Goal: Task Accomplishment & Management: Use online tool/utility

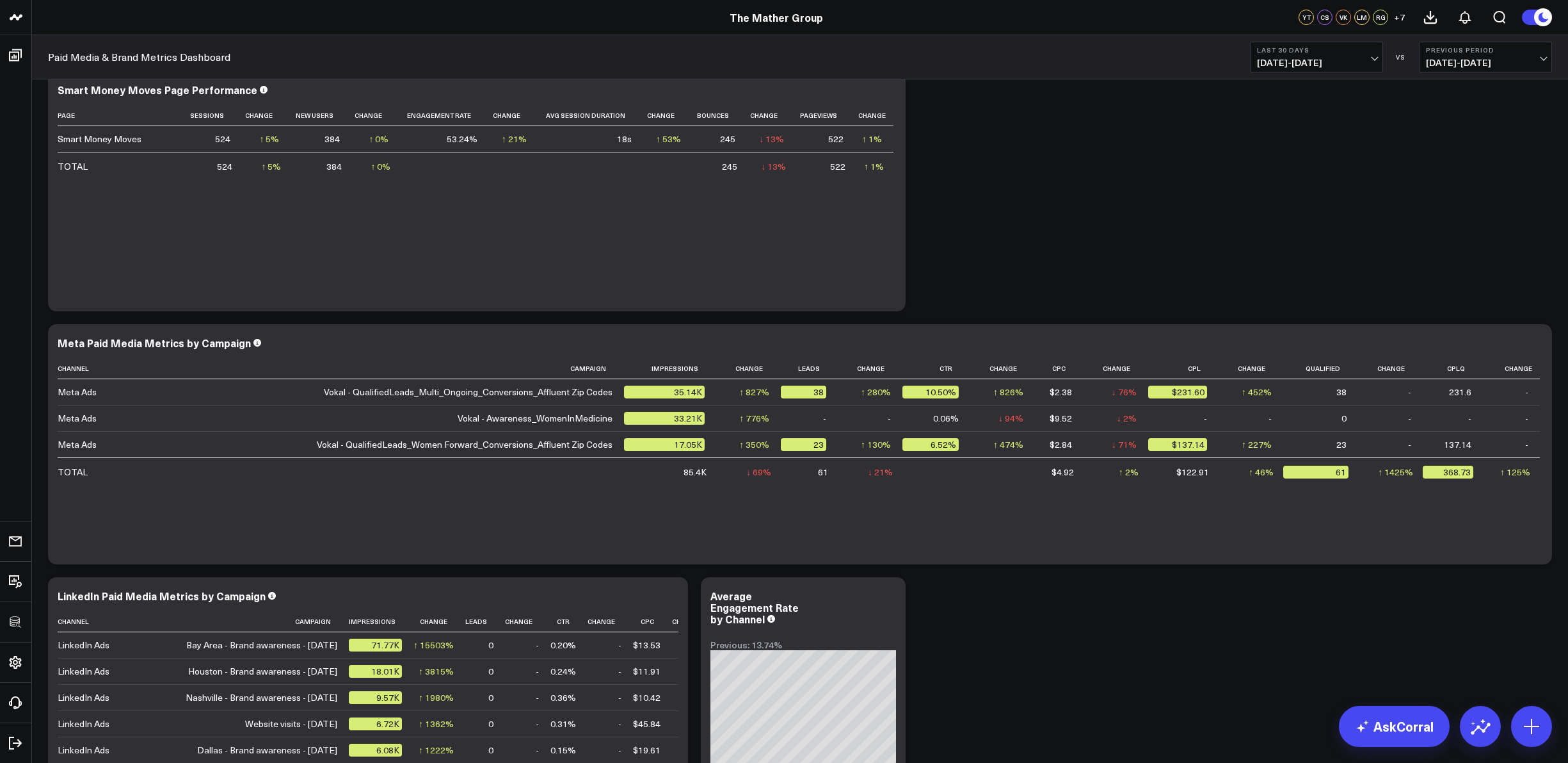
scroll to position [24, 0]
click at [1531, 346] on icon at bounding box center [1535, 345] width 16 height 16
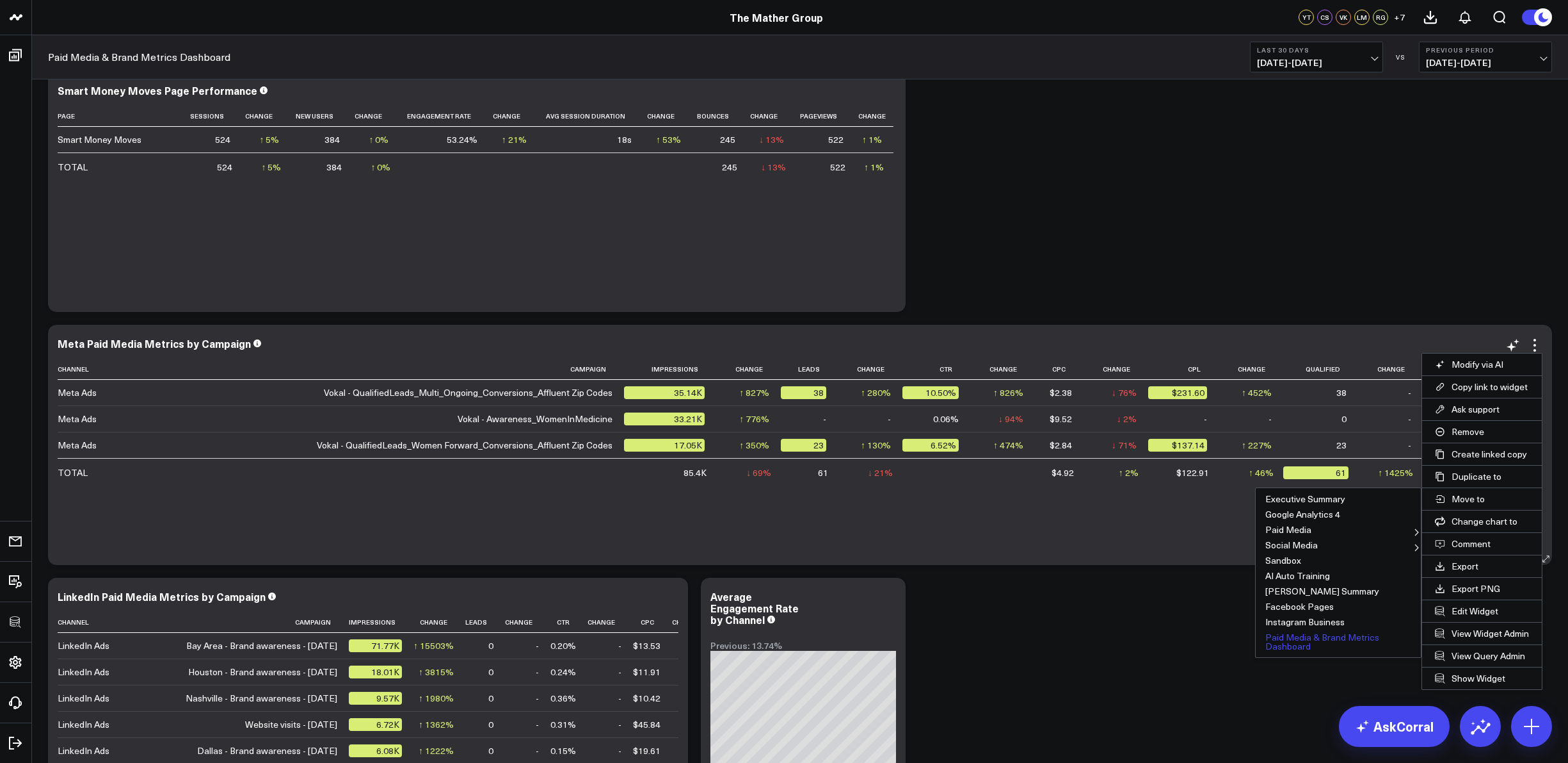
click at [1331, 639] on button "Paid Media & Brand Metrics Dashboard" at bounding box center [1338, 642] width 165 height 25
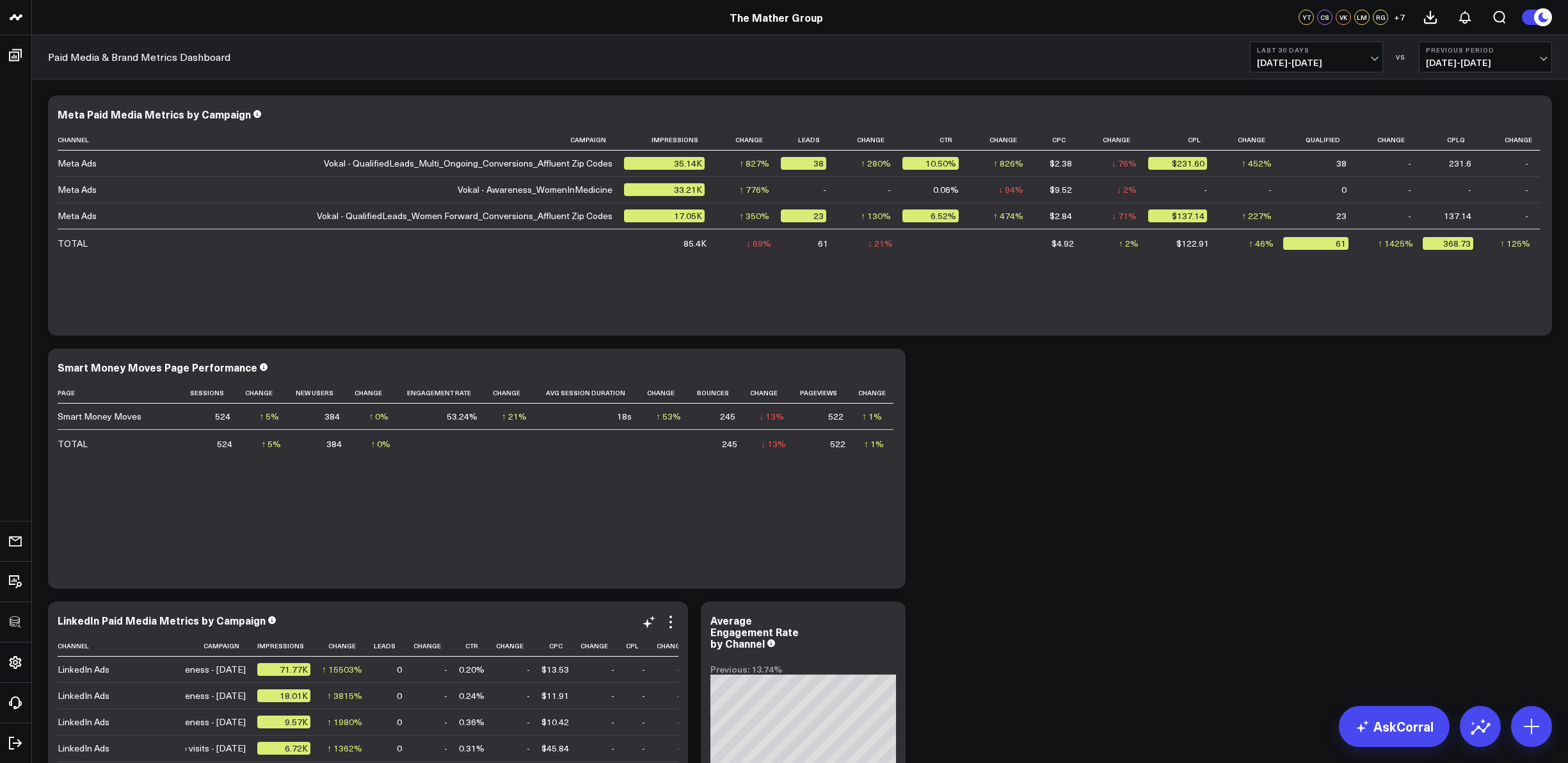
scroll to position [0, 119]
click at [1536, 120] on icon at bounding box center [1535, 117] width 16 height 16
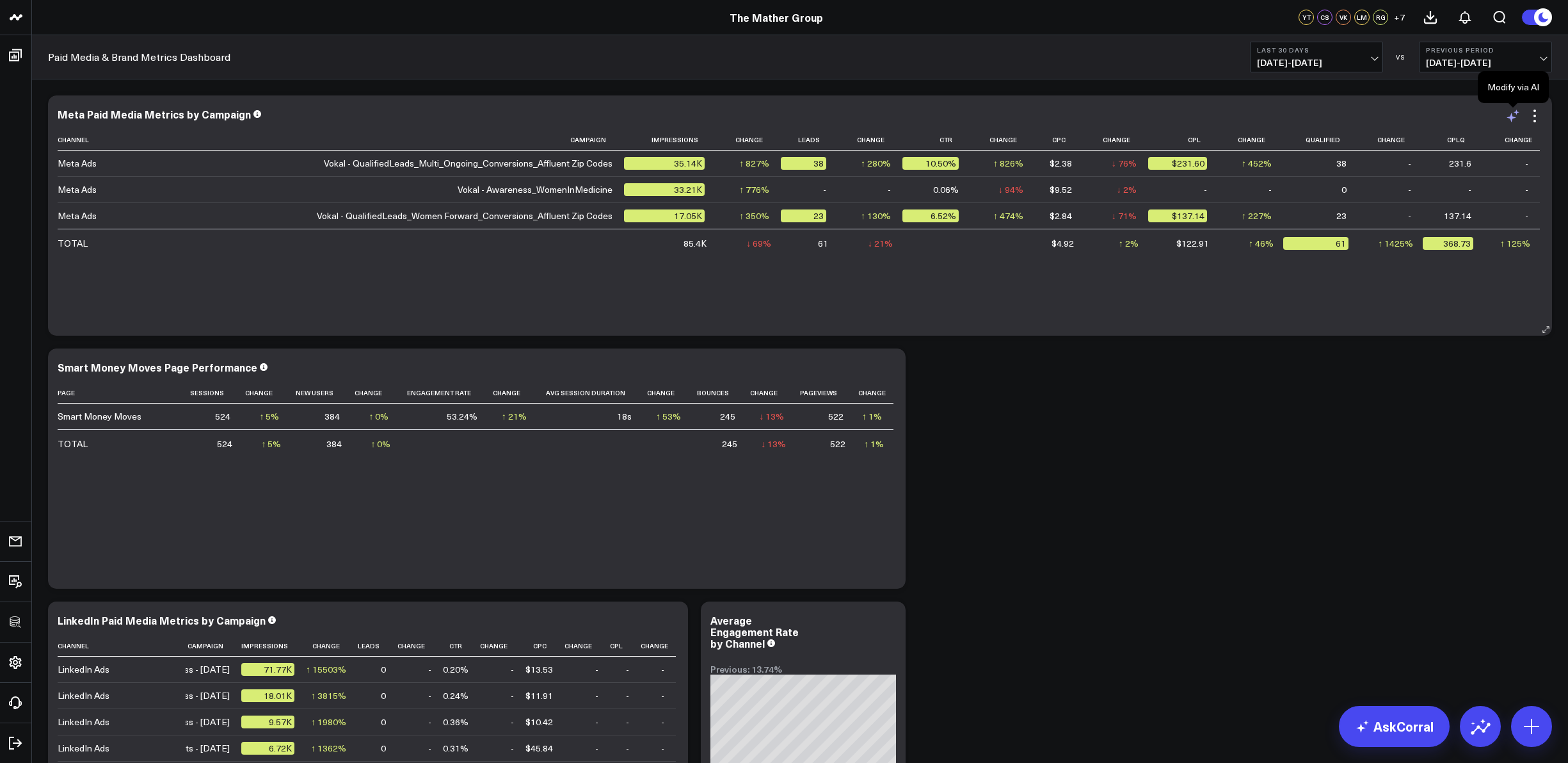
click at [1515, 117] on icon at bounding box center [1513, 117] width 16 height 16
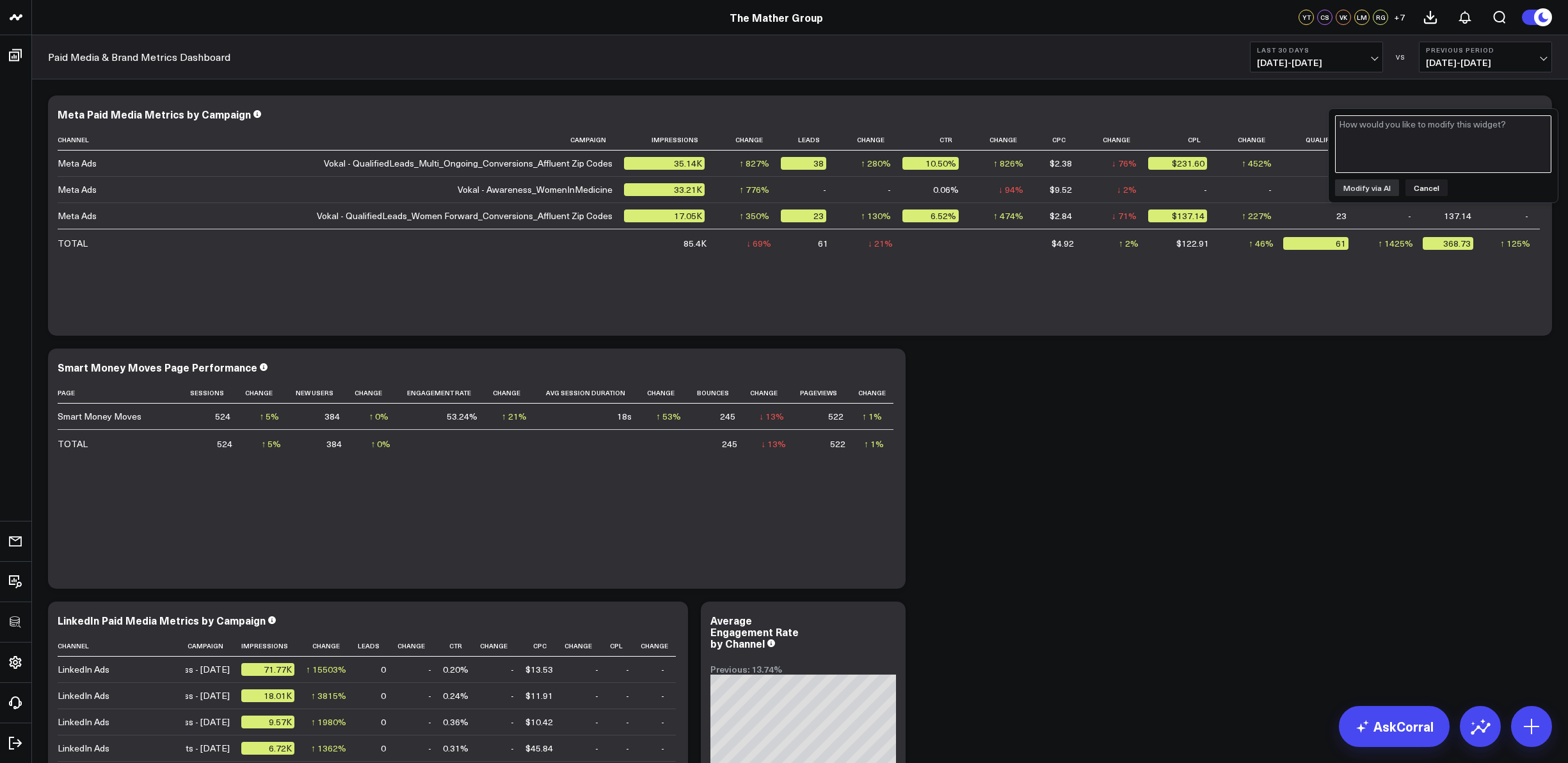
click at [1401, 149] on textarea at bounding box center [1443, 145] width 216 height 58
type textarea "change CPLQ to a currency USD"
click at [1460, 184] on div "Modify via AI Cancel" at bounding box center [1443, 187] width 216 height 17
click at [1429, 192] on button "Cancel" at bounding box center [1426, 187] width 42 height 17
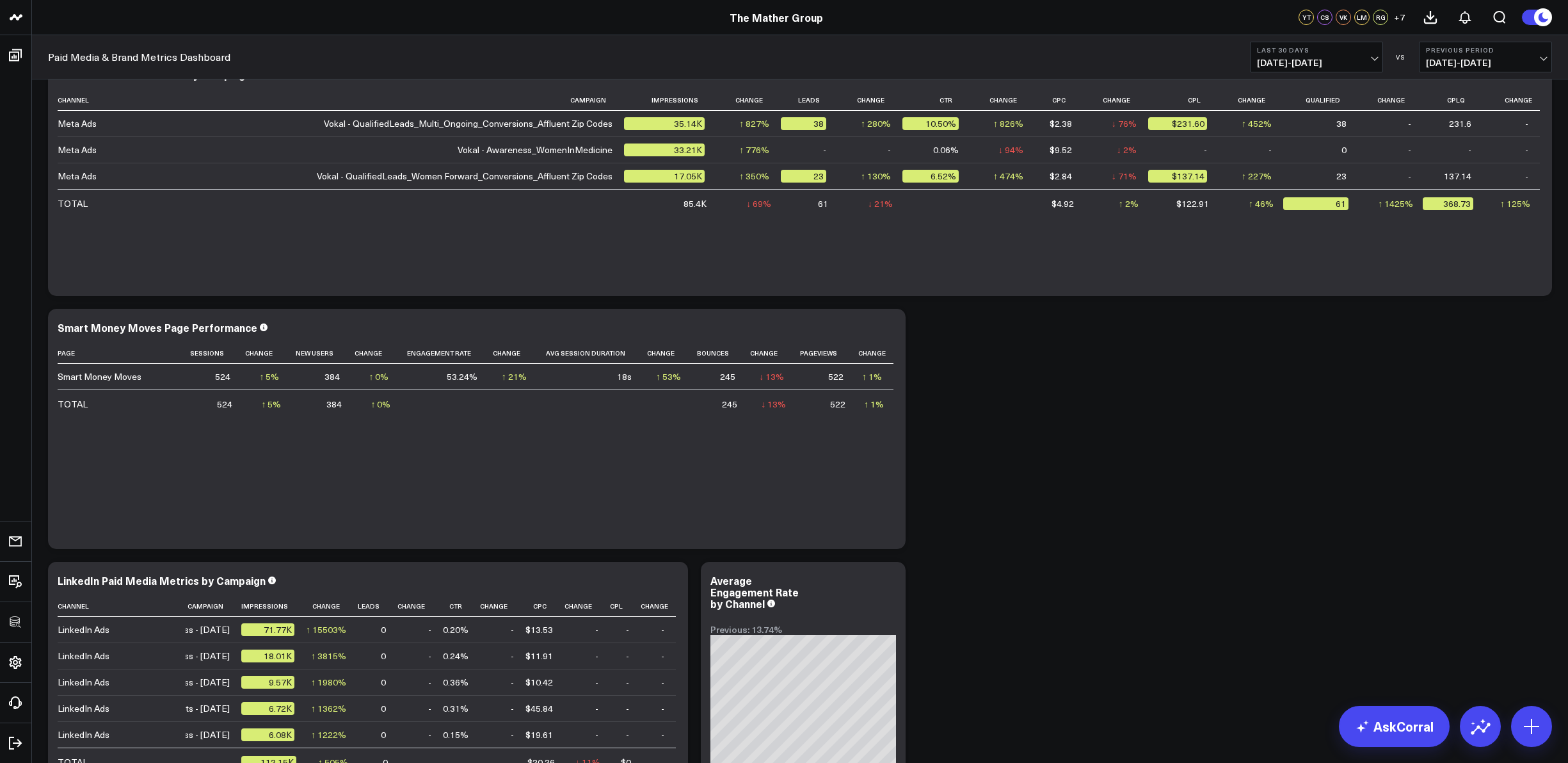
scroll to position [0, 0]
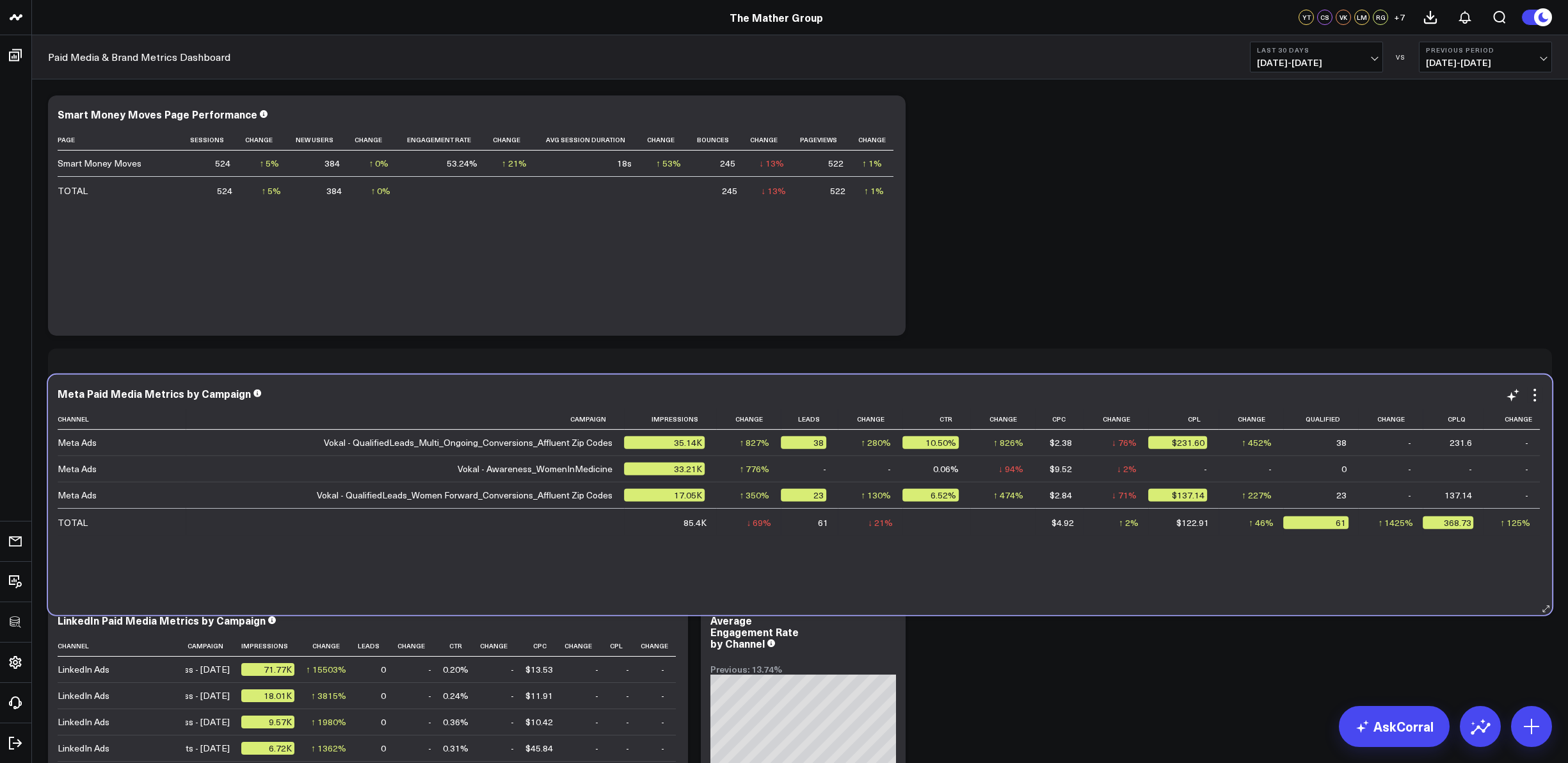
drag, startPoint x: 800, startPoint y: 106, endPoint x: 800, endPoint y: 385, distance: 279.0
click at [800, 385] on div "Meta Paid Media Metrics by Campaign Channel Campaign Impressions Change Leads C…" at bounding box center [800, 495] width 1504 height 240
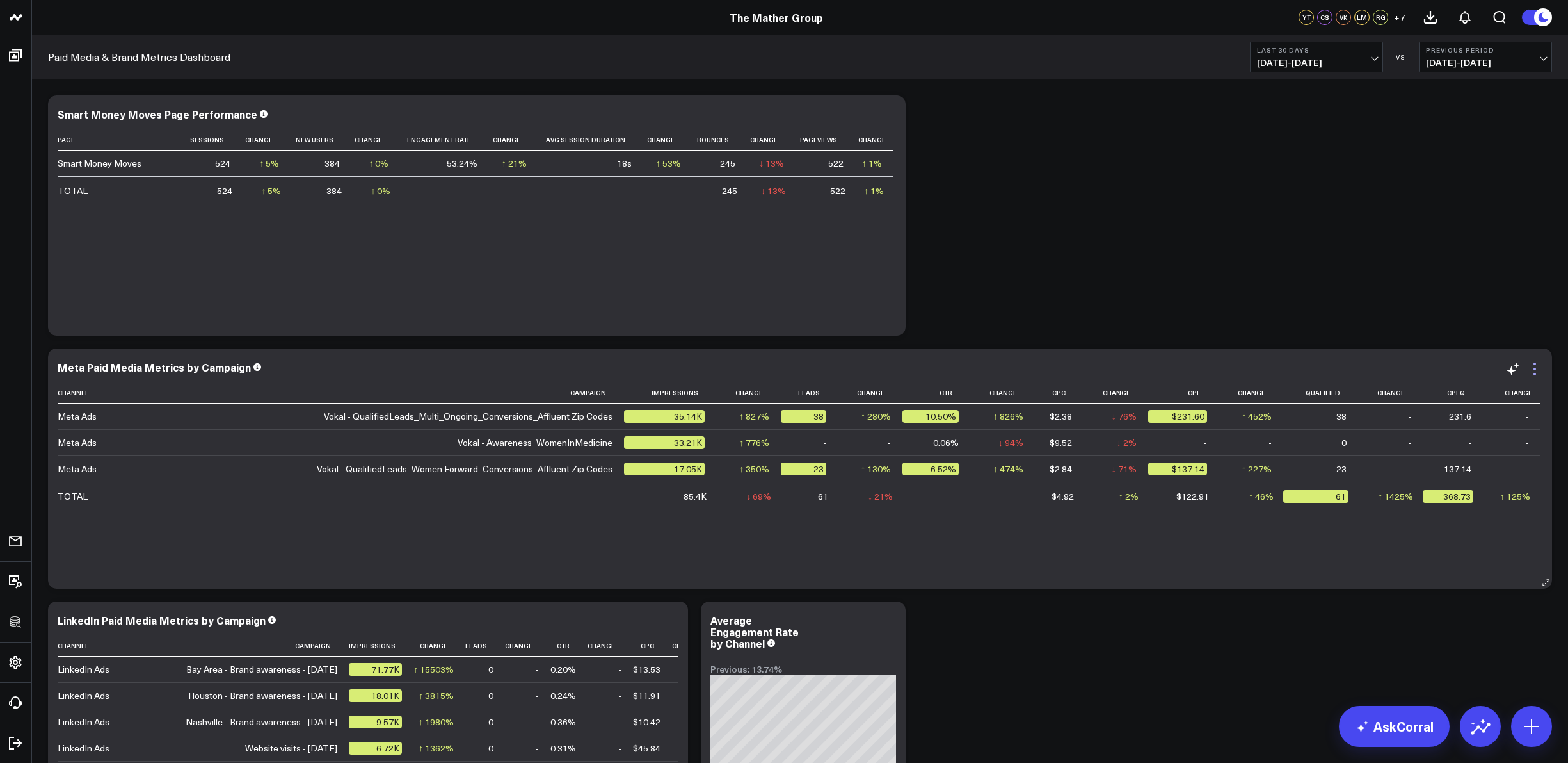
click at [1536, 373] on icon at bounding box center [1535, 369] width 16 height 16
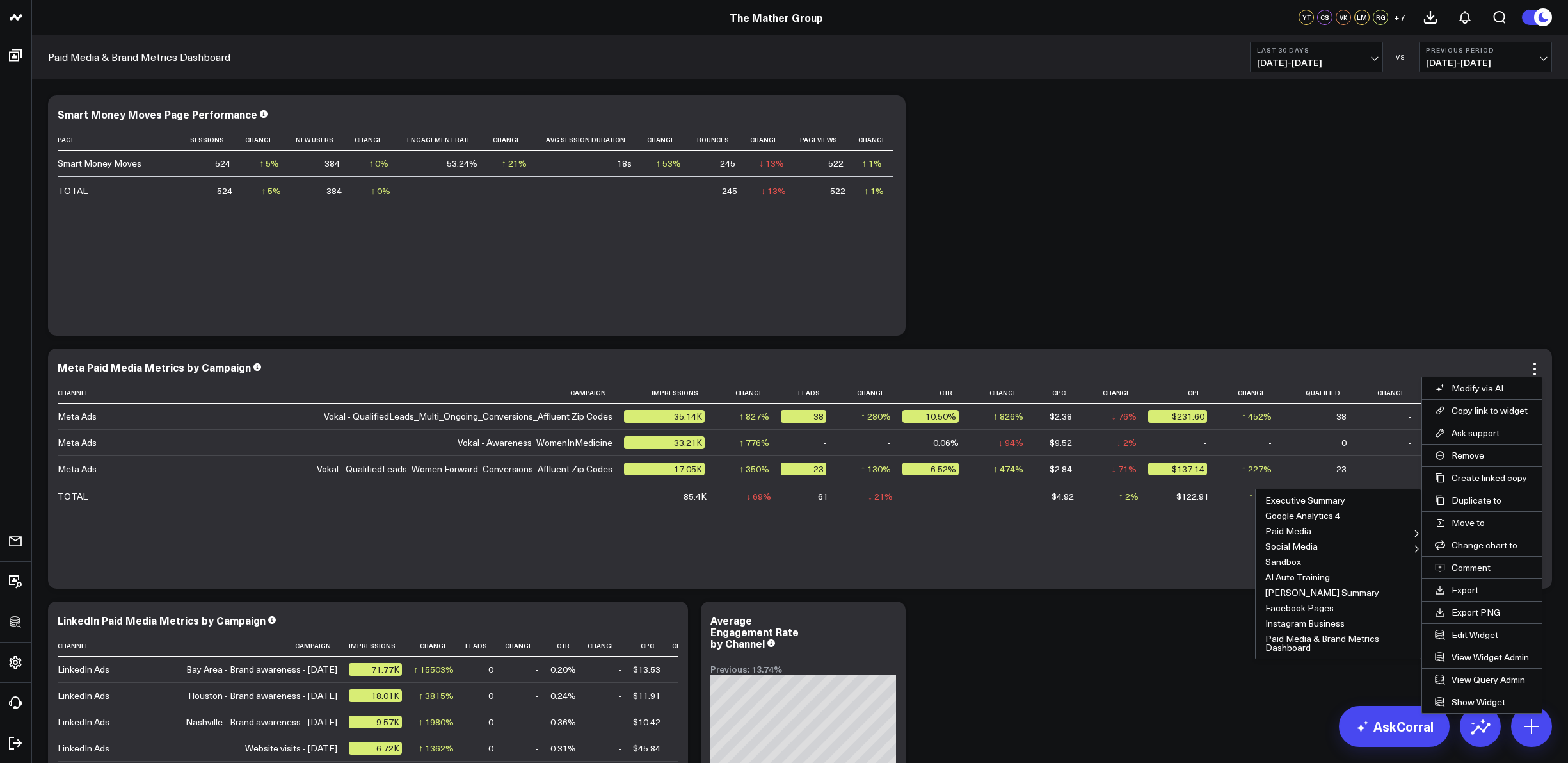
click at [1298, 645] on button "Paid Media & Brand Metrics Dashboard" at bounding box center [1338, 643] width 165 height 25
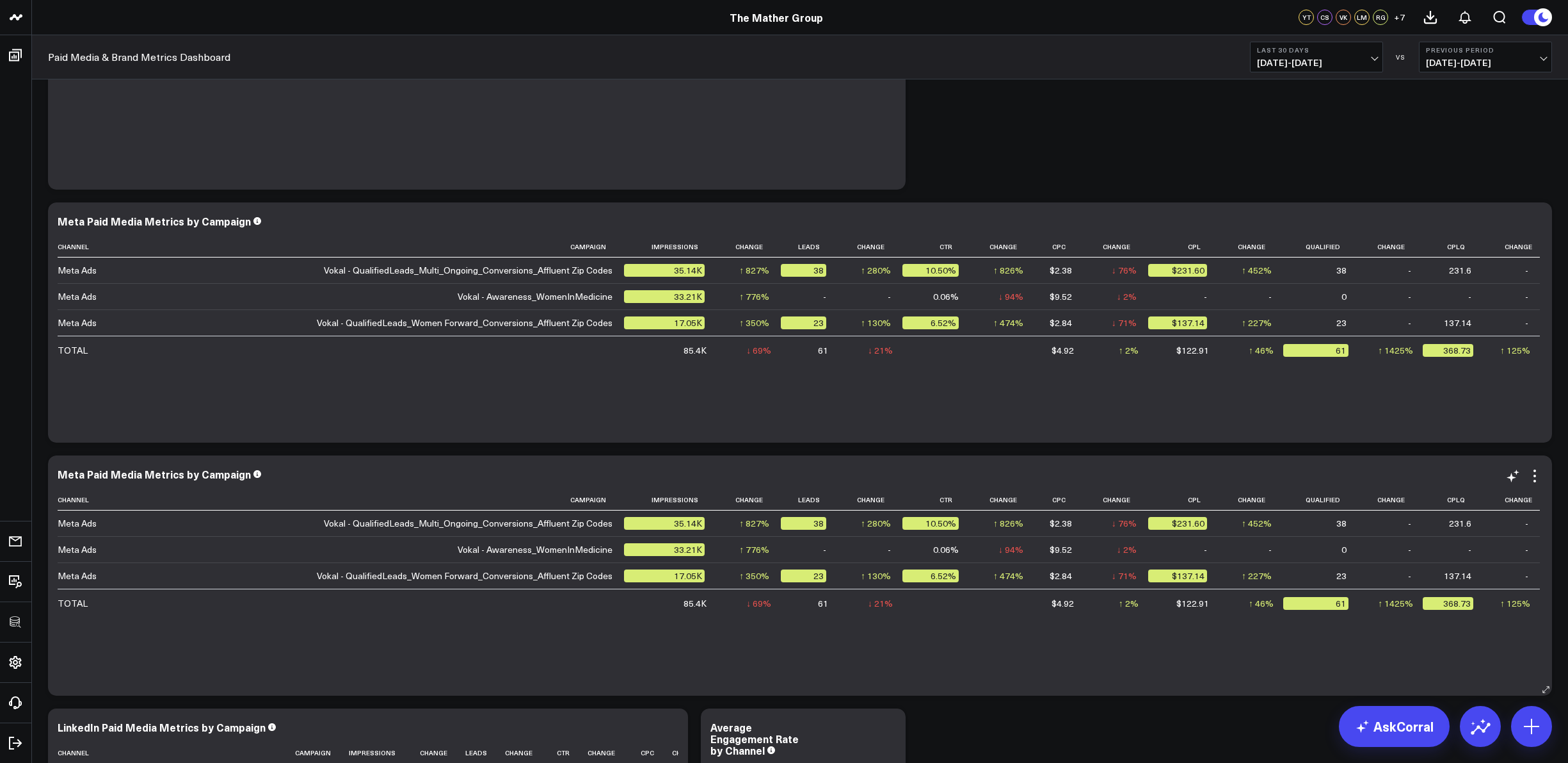
scroll to position [149, 0]
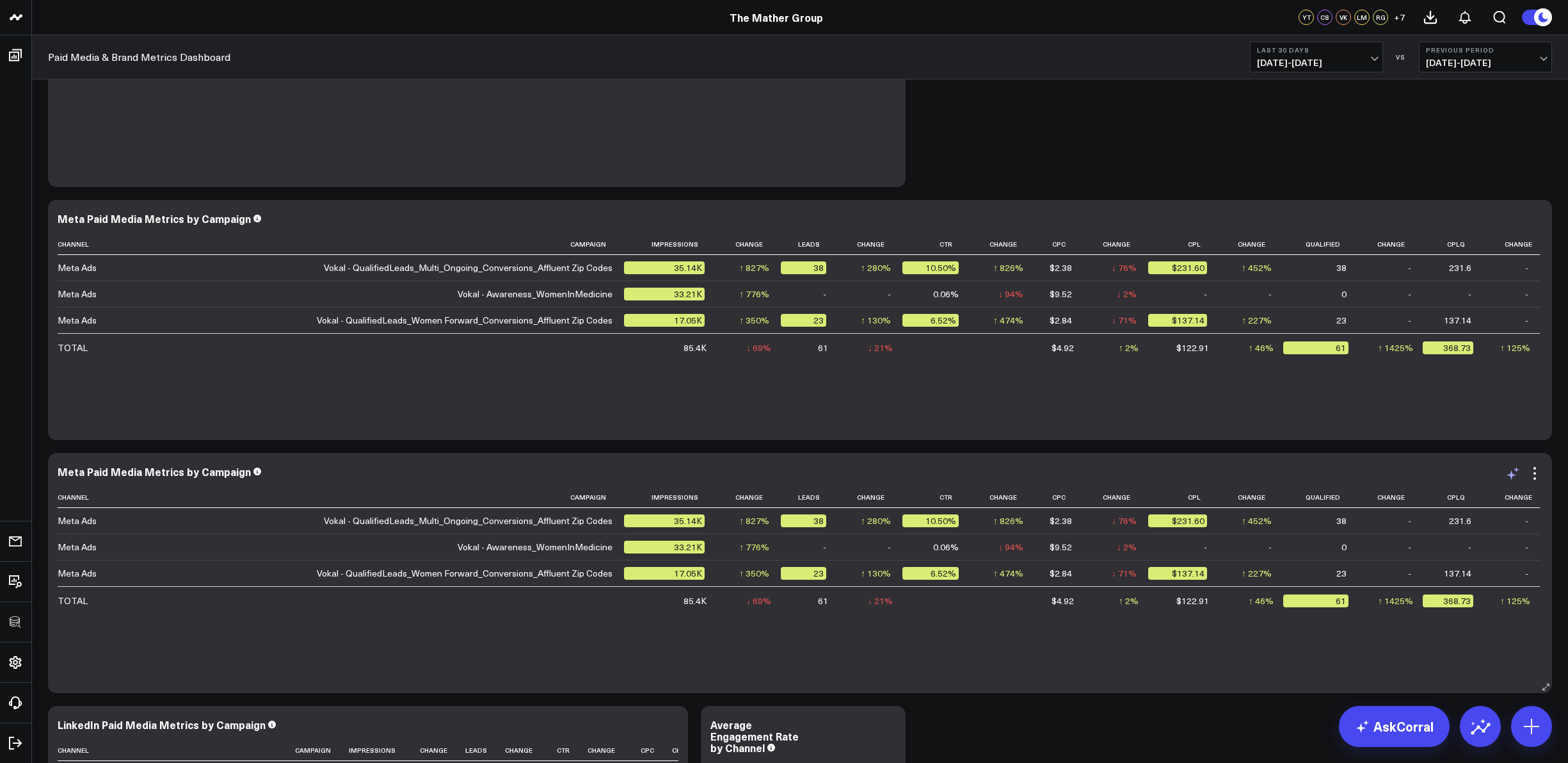
click at [1518, 475] on icon at bounding box center [1513, 473] width 16 height 16
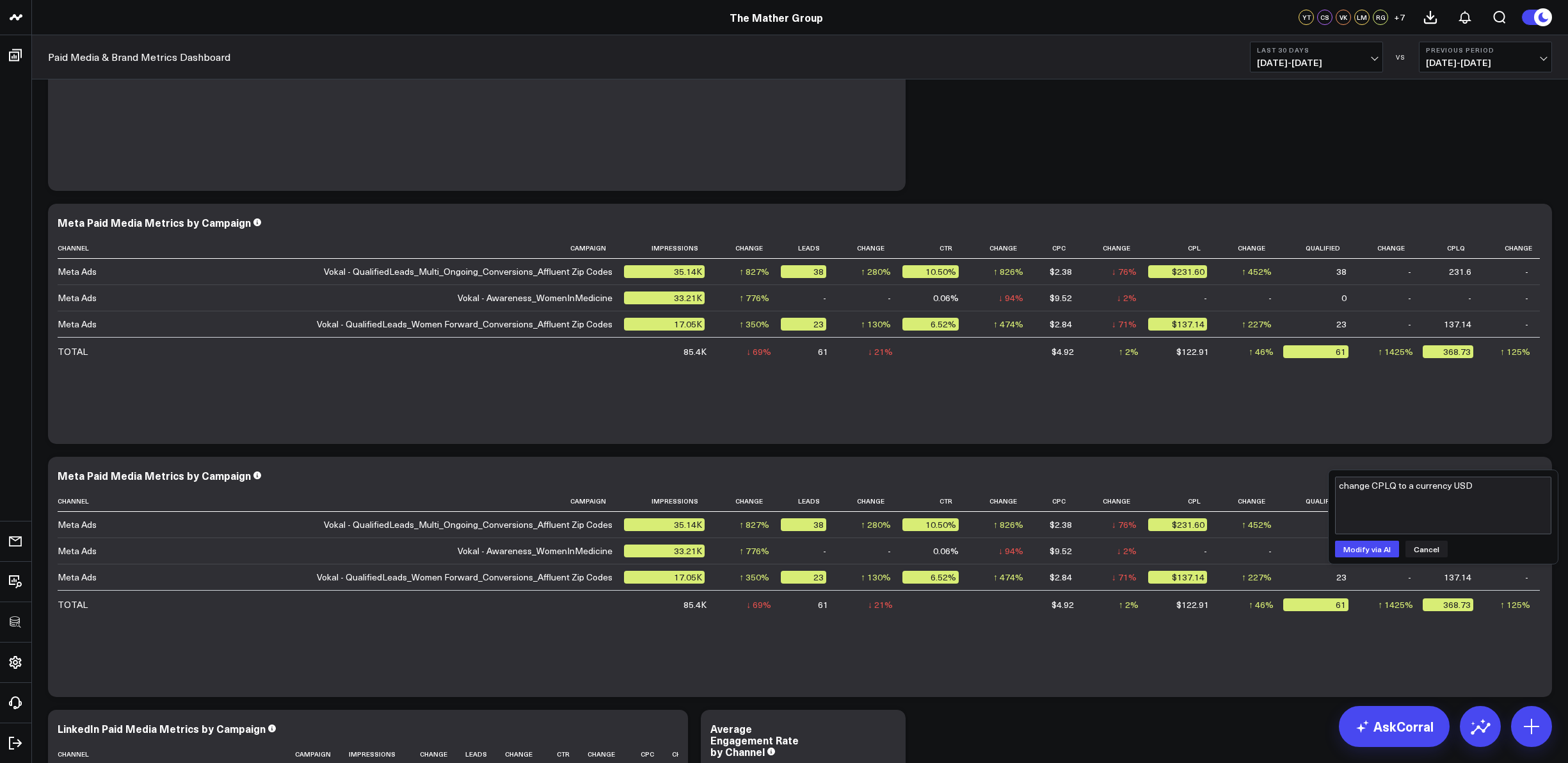
scroll to position [144, 0]
click at [1368, 547] on button "Modify via AI" at bounding box center [1367, 548] width 64 height 17
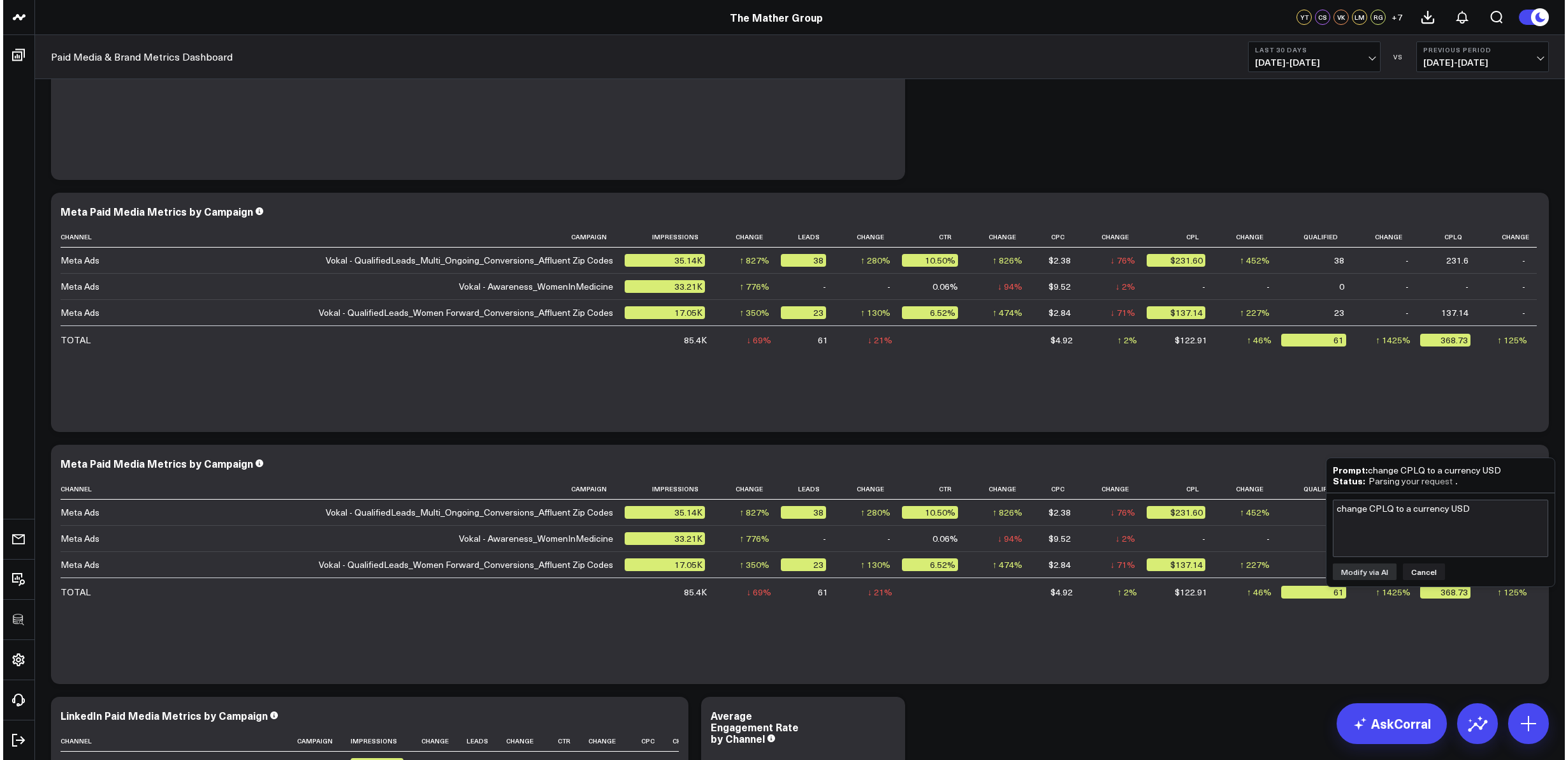
scroll to position [155, 0]
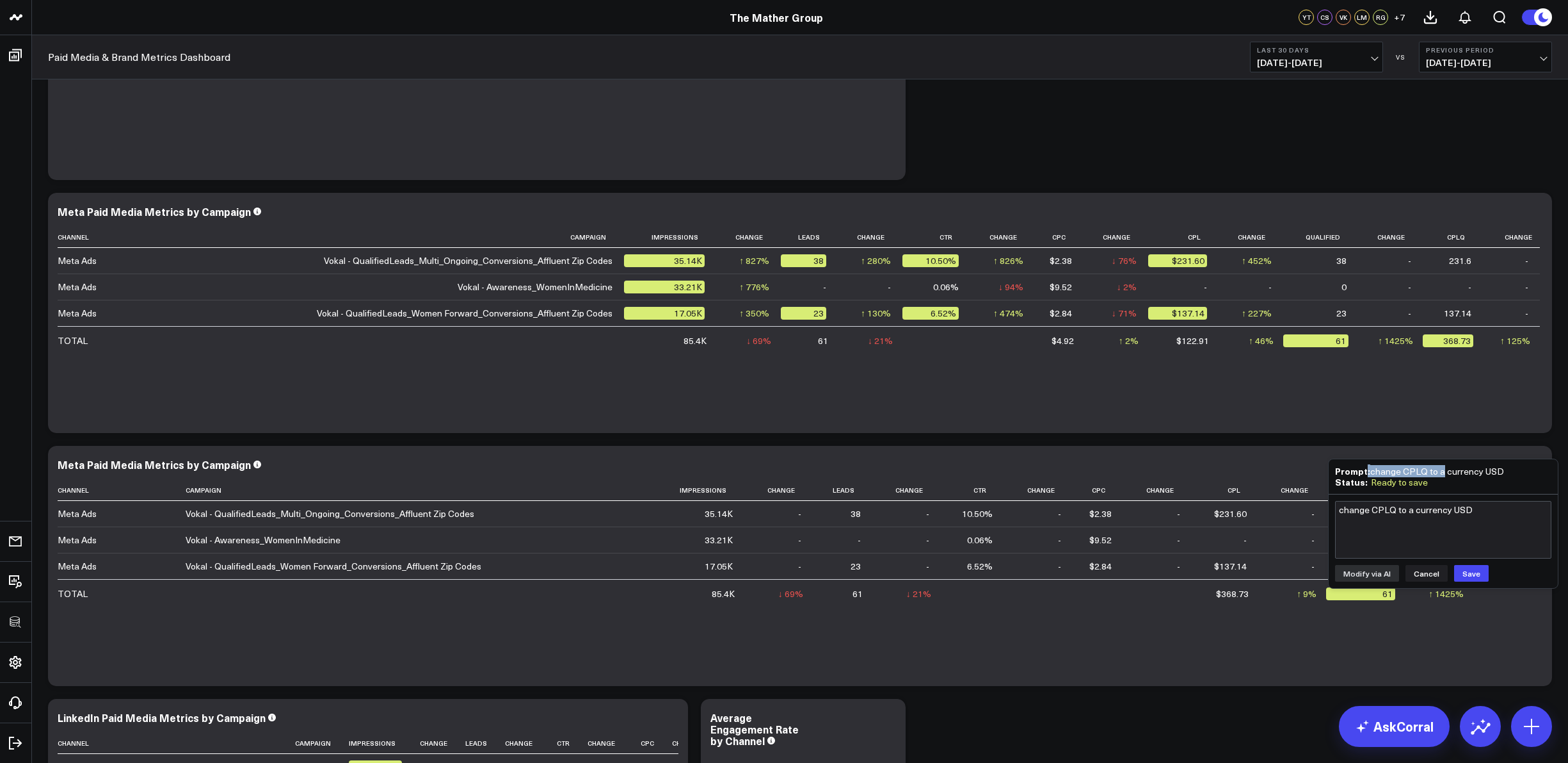
drag, startPoint x: 1442, startPoint y: 473, endPoint x: 1365, endPoint y: 473, distance: 77.0
click at [1365, 473] on div "Prompt: change CPLQ to a currency USD" at bounding box center [1443, 470] width 216 height 11
click at [1436, 475] on div "Prompt: change CPLQ to a currency USD" at bounding box center [1443, 470] width 216 height 11
click at [1424, 576] on button "Cancel" at bounding box center [1426, 573] width 42 height 17
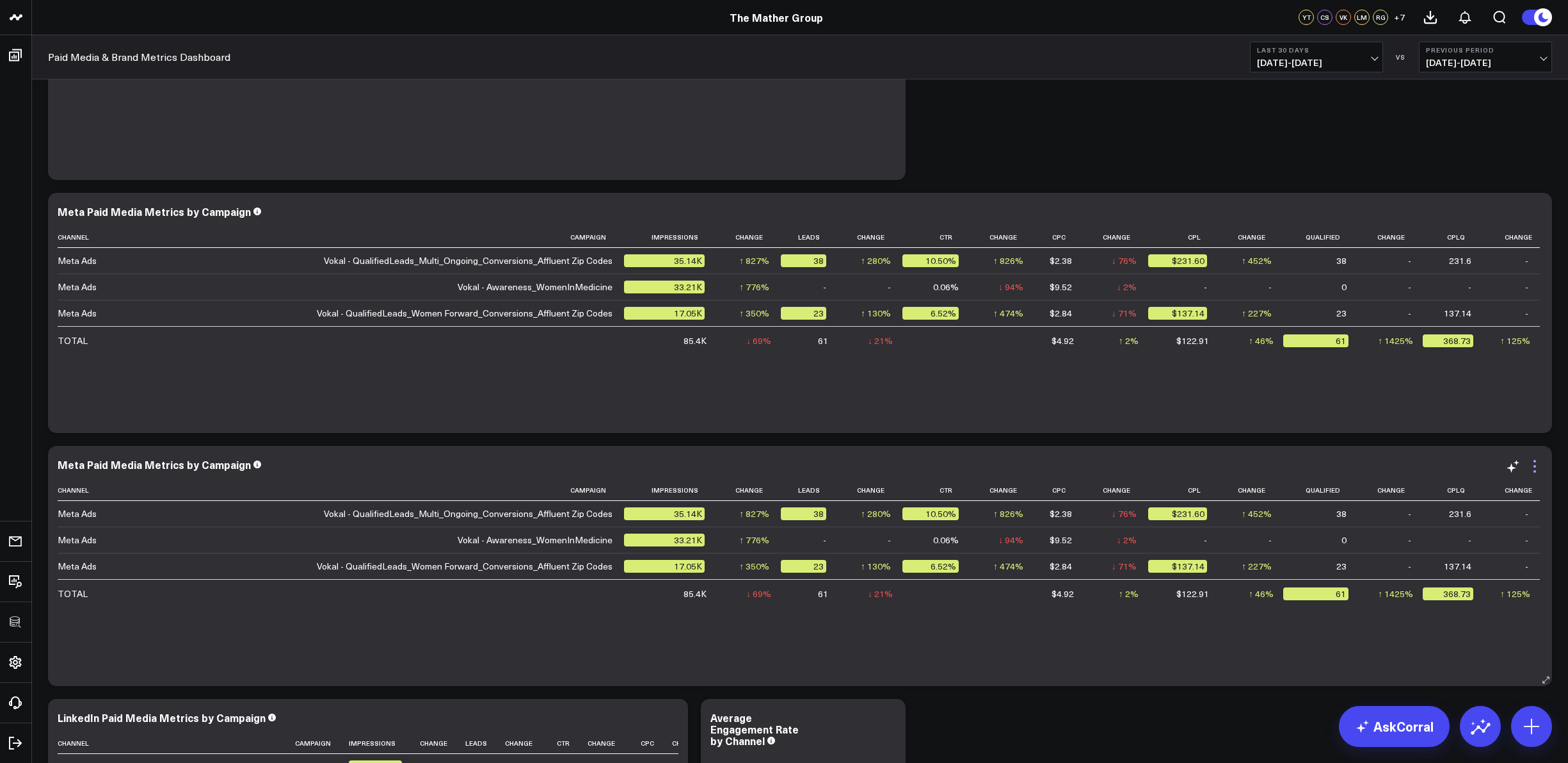
click at [1536, 470] on icon at bounding box center [1535, 466] width 16 height 16
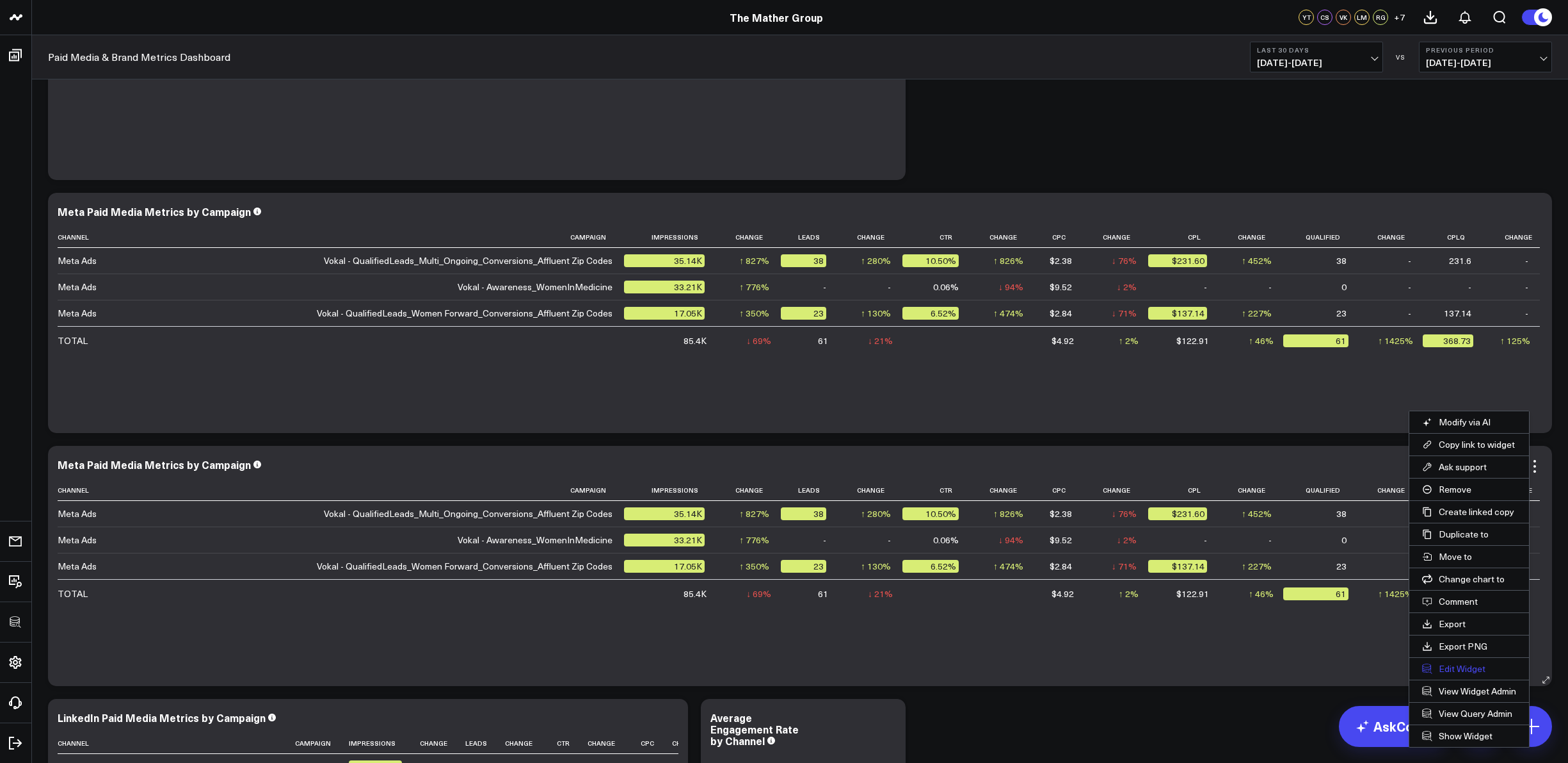
click at [1483, 668] on button "Edit Widget" at bounding box center [1469, 668] width 120 height 22
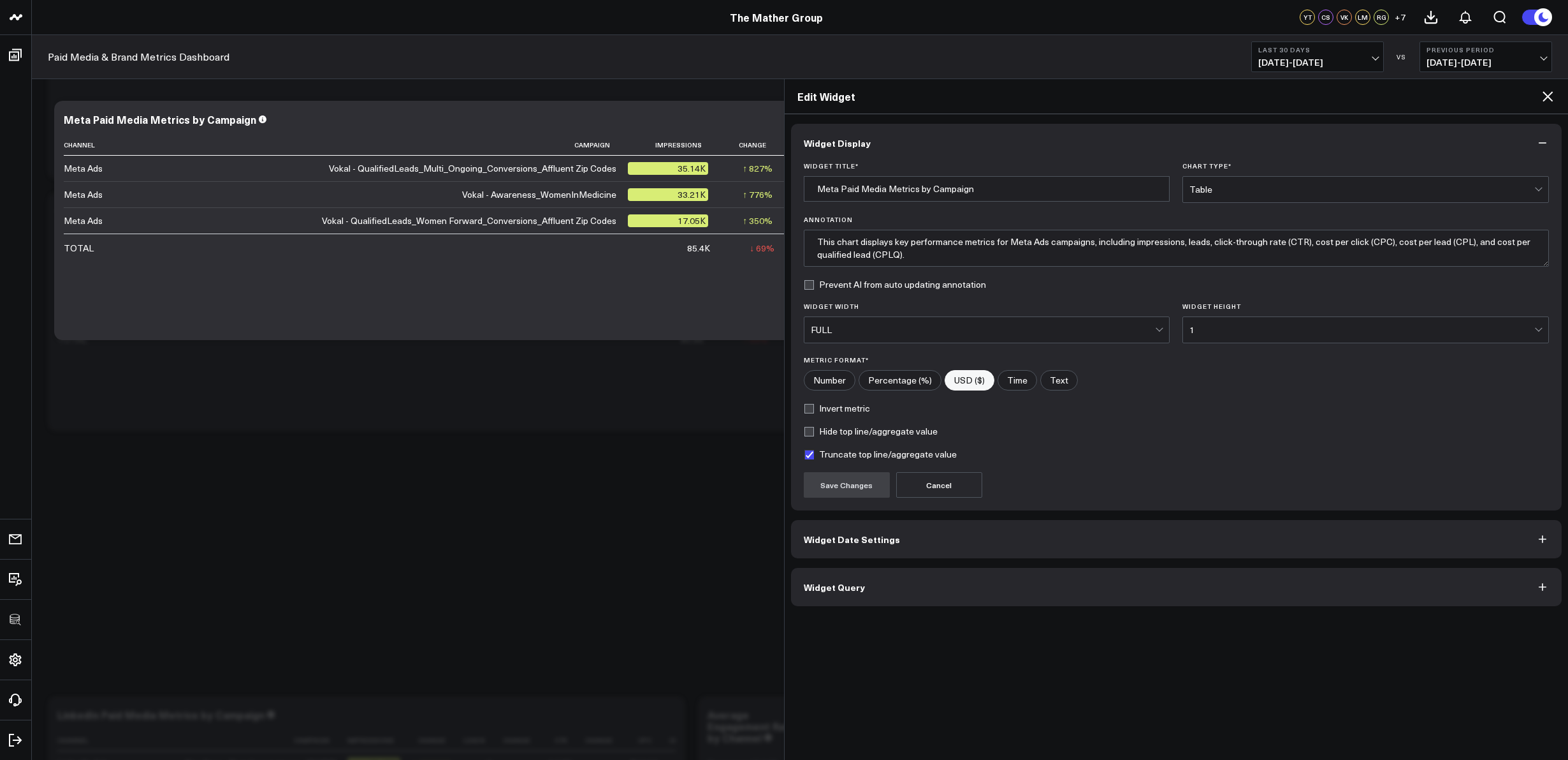
click at [878, 585] on button "Widget Query" at bounding box center [1176, 587] width 772 height 38
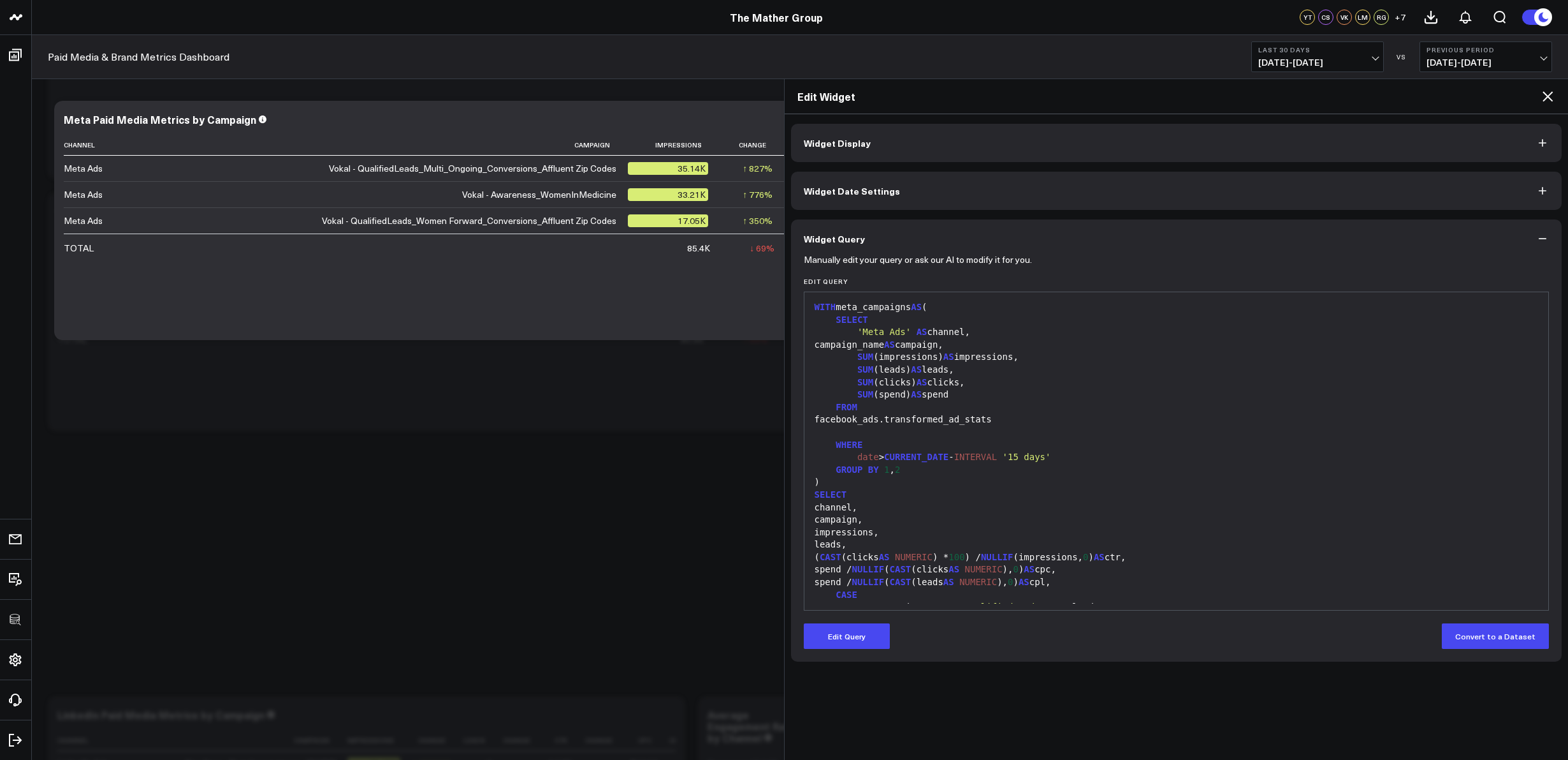
click at [900, 140] on button "Widget Display" at bounding box center [1176, 143] width 772 height 38
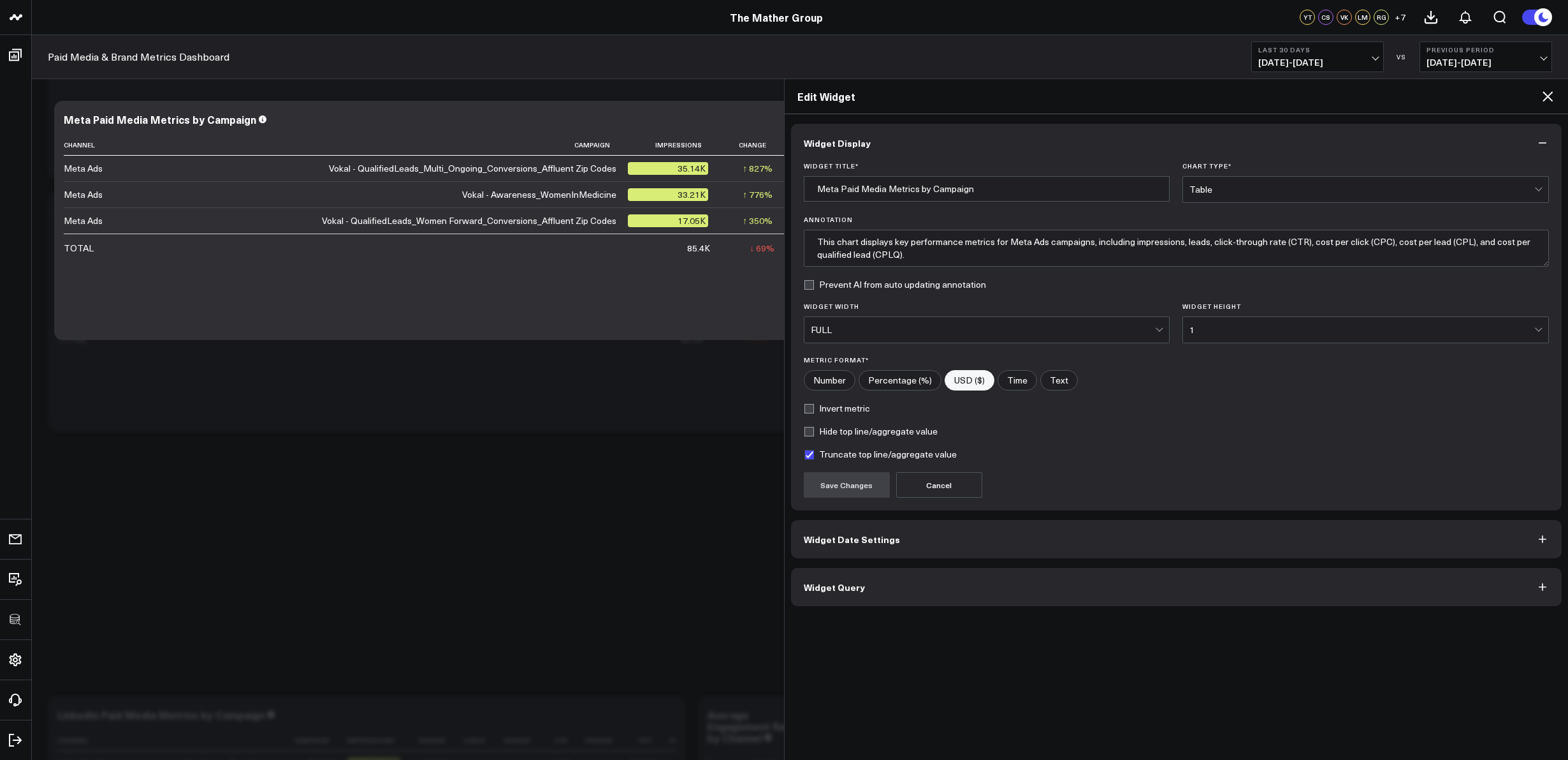
click at [933, 539] on button "Widget Date Settings" at bounding box center [1176, 539] width 772 height 38
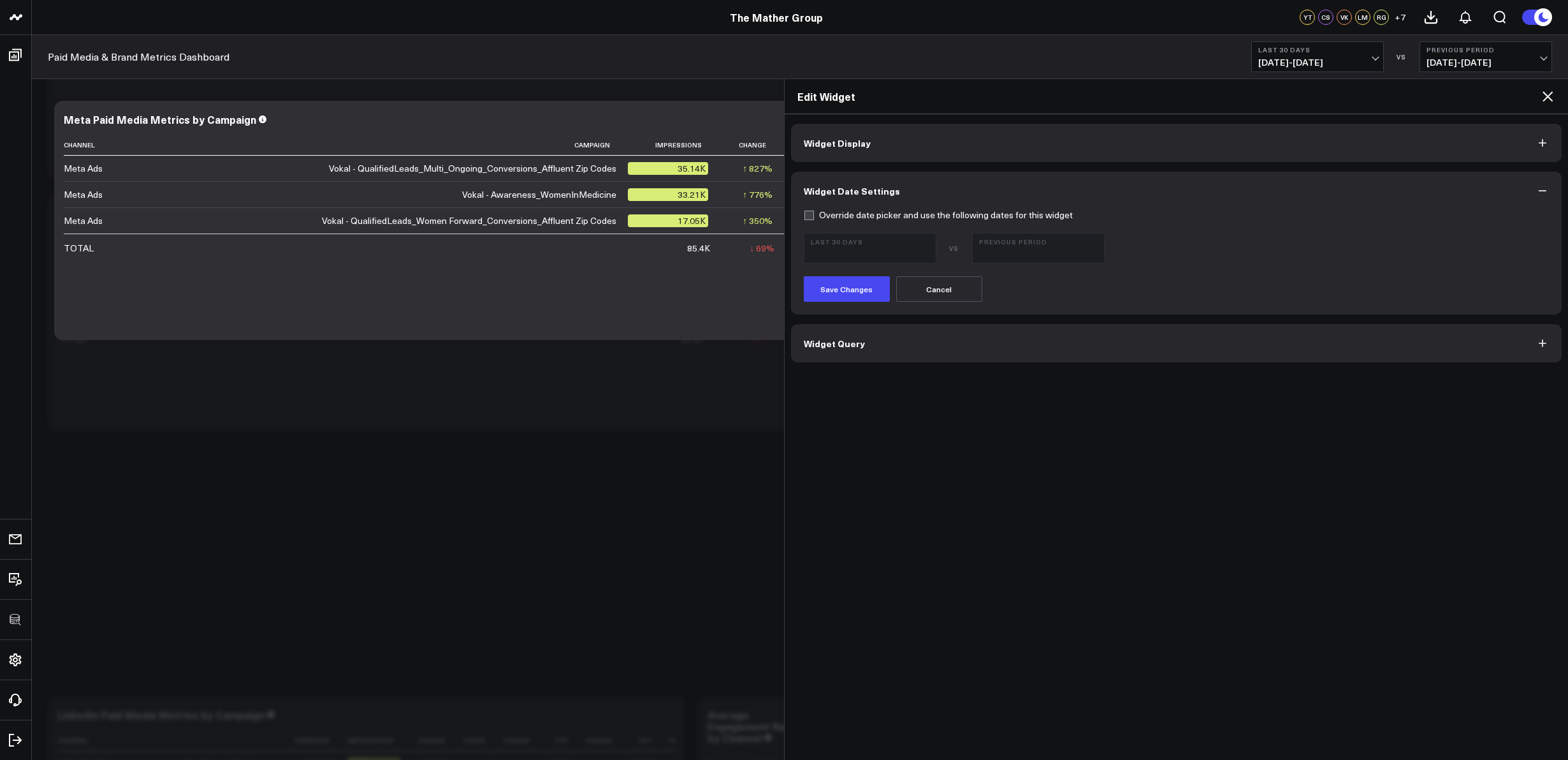
click at [876, 355] on button "Widget Query" at bounding box center [1176, 343] width 772 height 38
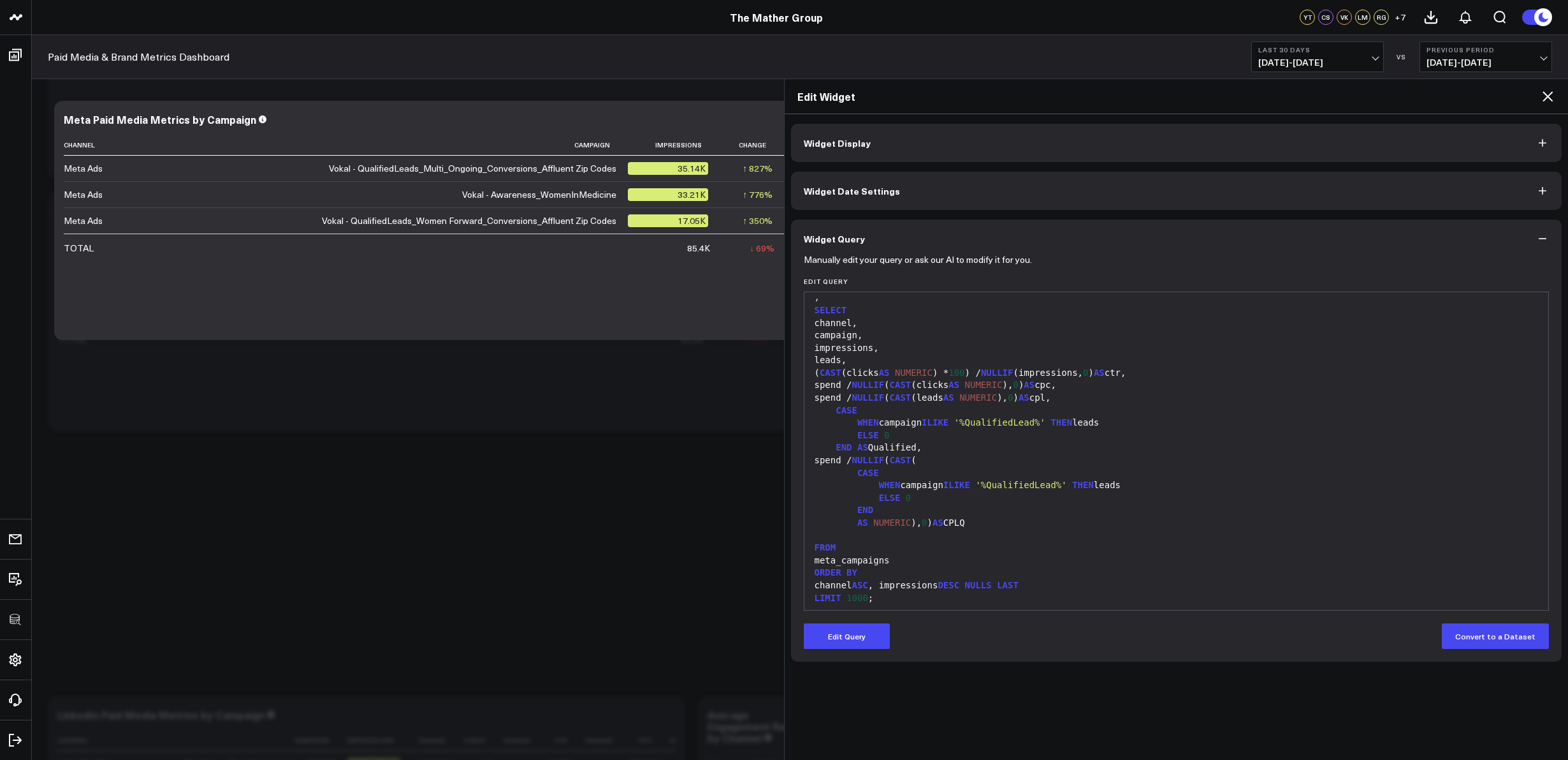
scroll to position [188, 0]
click at [850, 641] on button "Edit Query" at bounding box center [847, 635] width 86 height 25
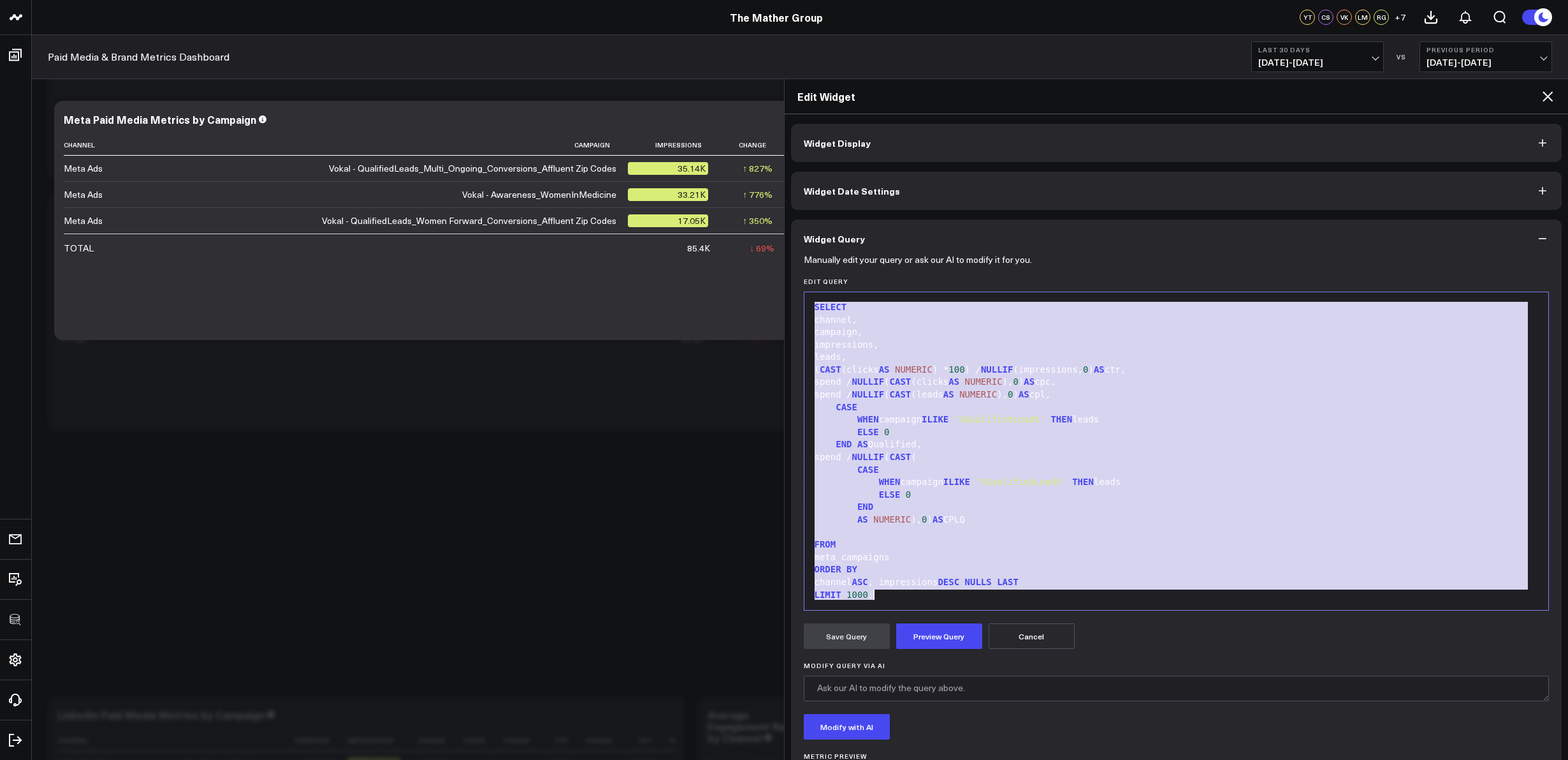
drag, startPoint x: 812, startPoint y: 306, endPoint x: 1058, endPoint y: 679, distance: 446.8
click at [1059, 679] on form "Manually edit your query or ask our AI to modify it for you. Edit Query 99 1 2 …" at bounding box center [1176, 531] width 746 height 549
drag, startPoint x: 825, startPoint y: 352, endPoint x: 965, endPoint y: 511, distance: 211.9
click at [907, 638] on form "Manually edit your query or ask our AI to modify it for you. Edit Query 99 1 2 …" at bounding box center [1176, 531] width 746 height 549
copy div "WITH meta_campaigns AS ( SELECT 'Meta Ads' AS channel, campaign_name AS campaig…"
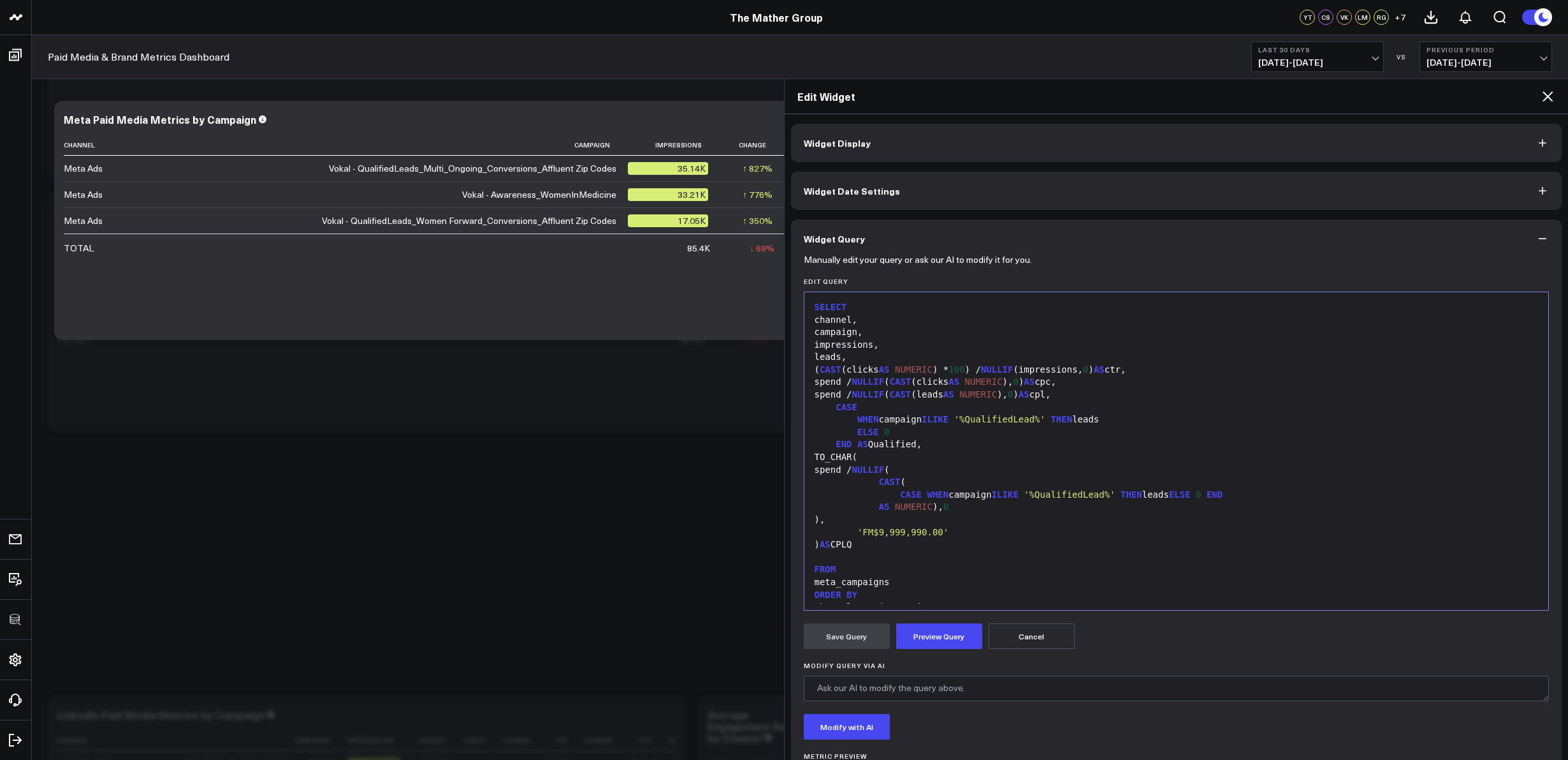
scroll to position [212, 0]
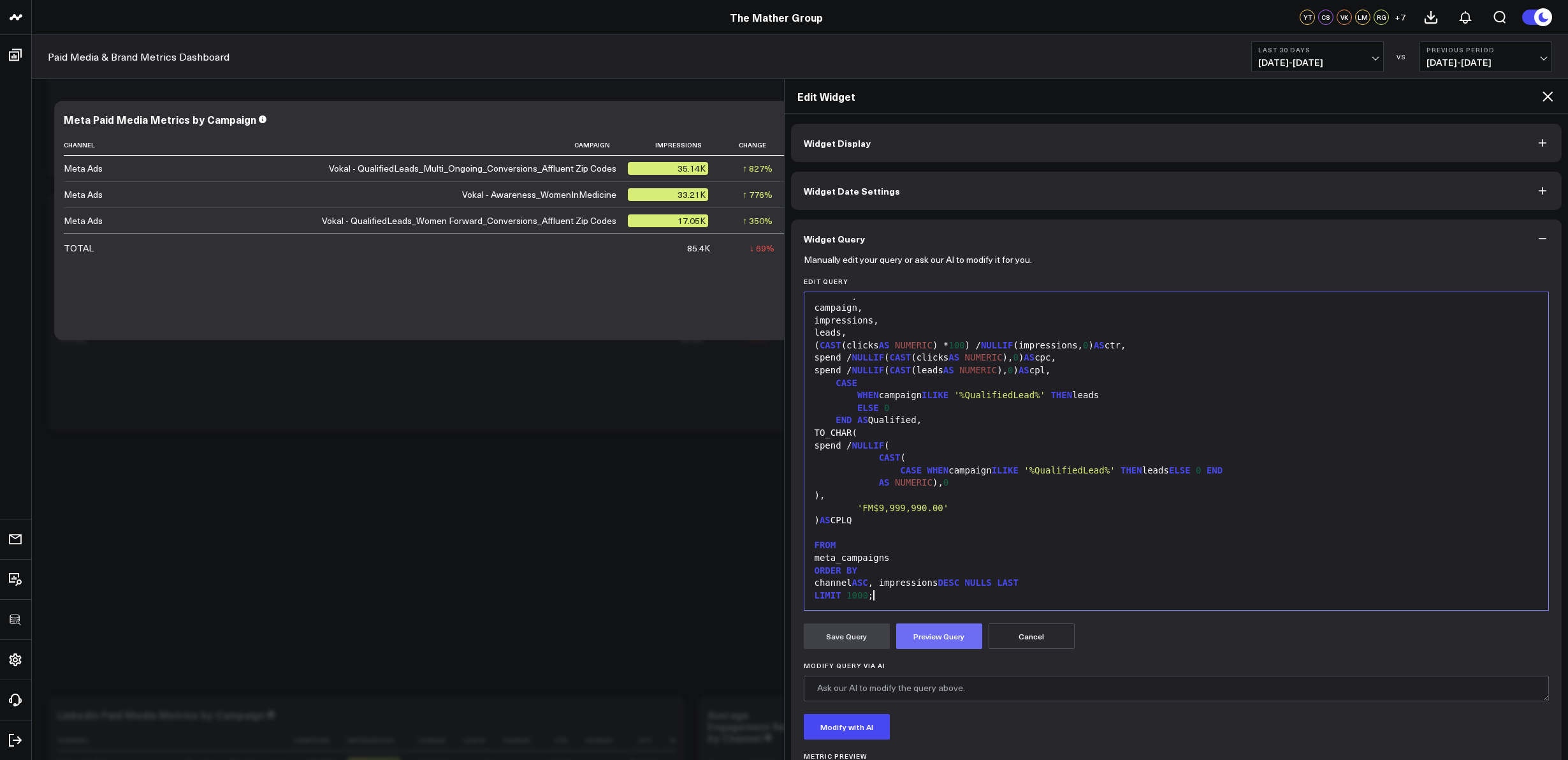
click at [950, 634] on button "Preview Query" at bounding box center [939, 635] width 86 height 25
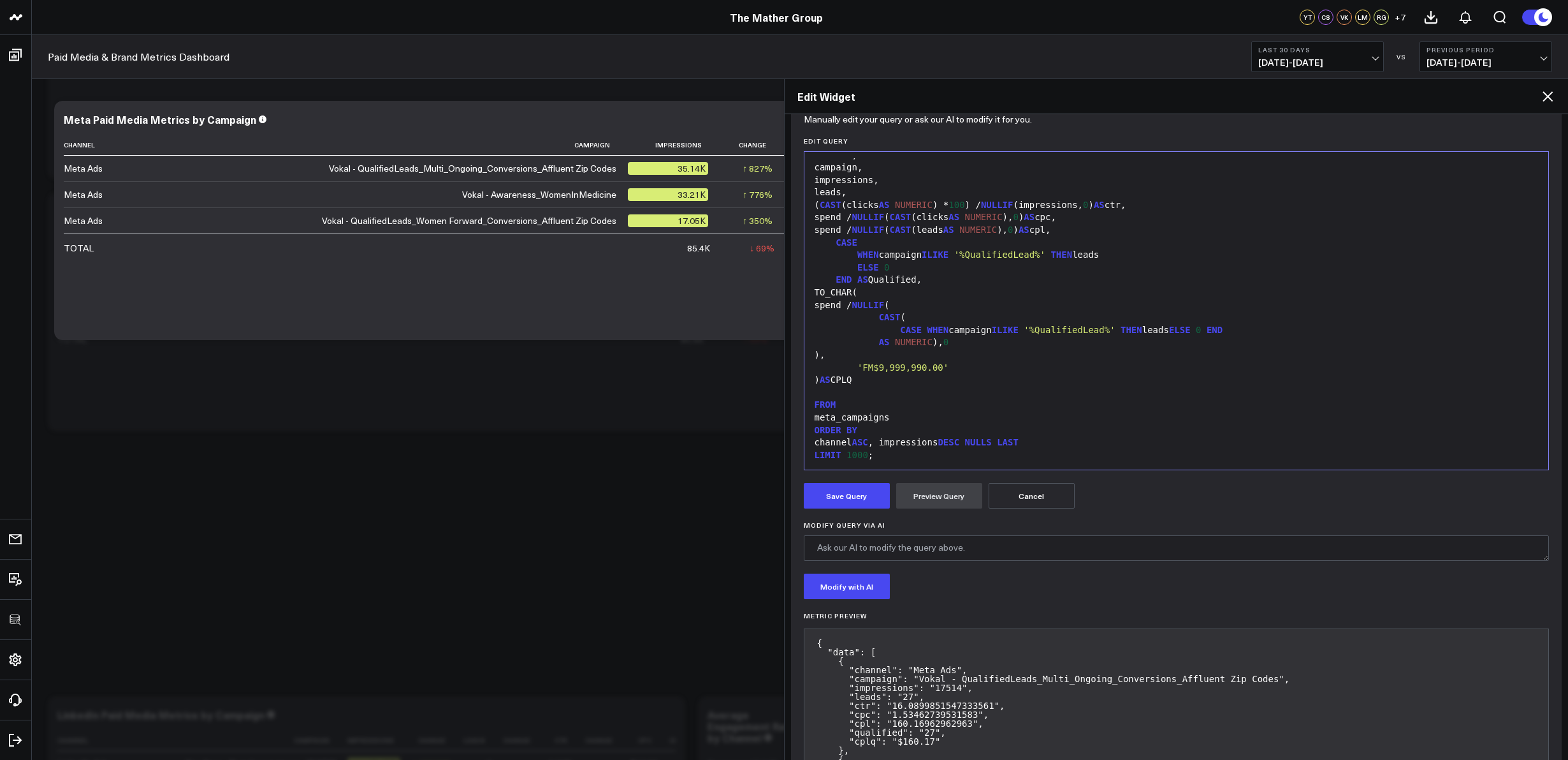
scroll to position [137, 0]
click at [857, 504] on button "Save Query" at bounding box center [847, 498] width 86 height 25
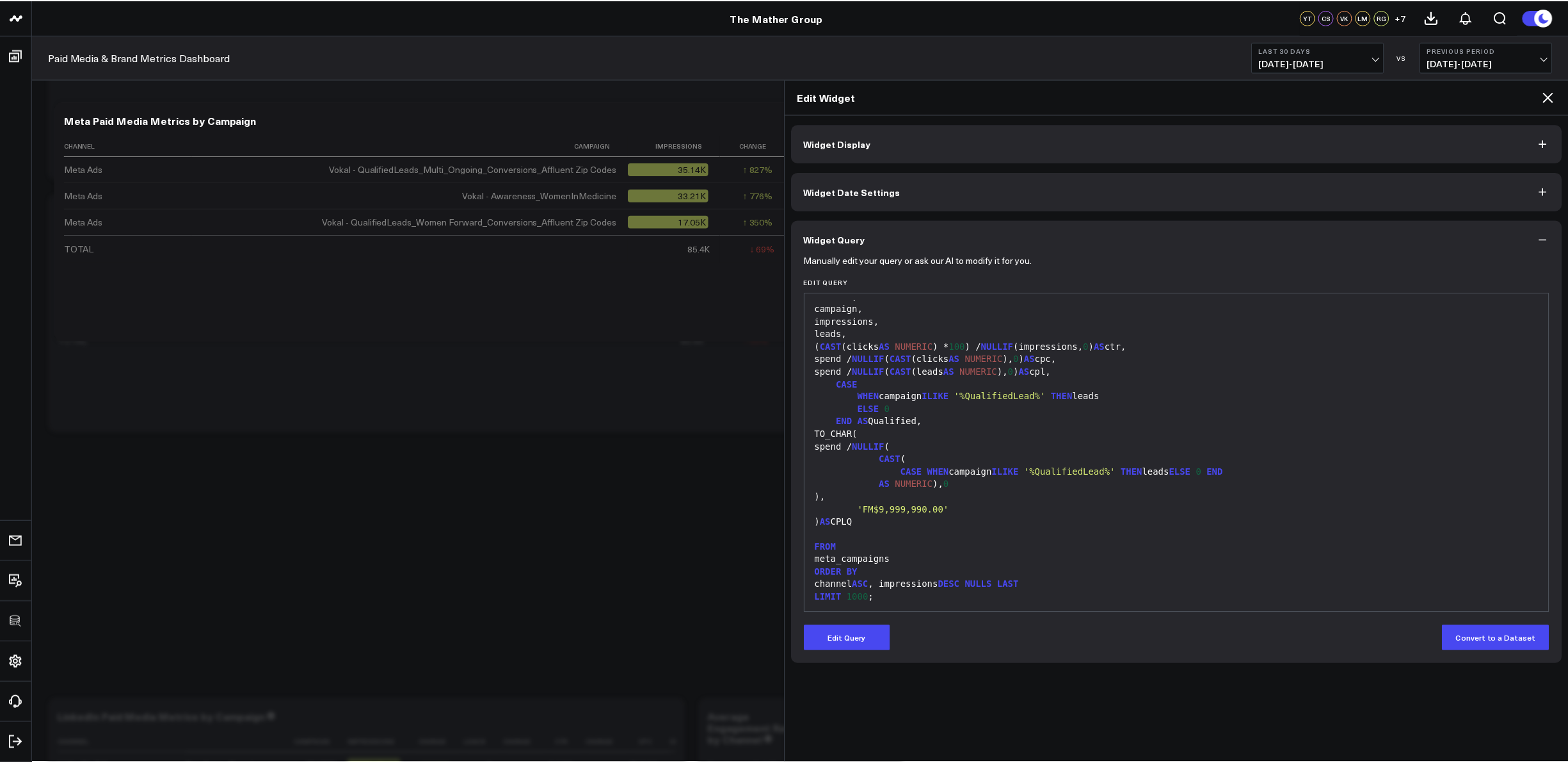
scroll to position [0, 0]
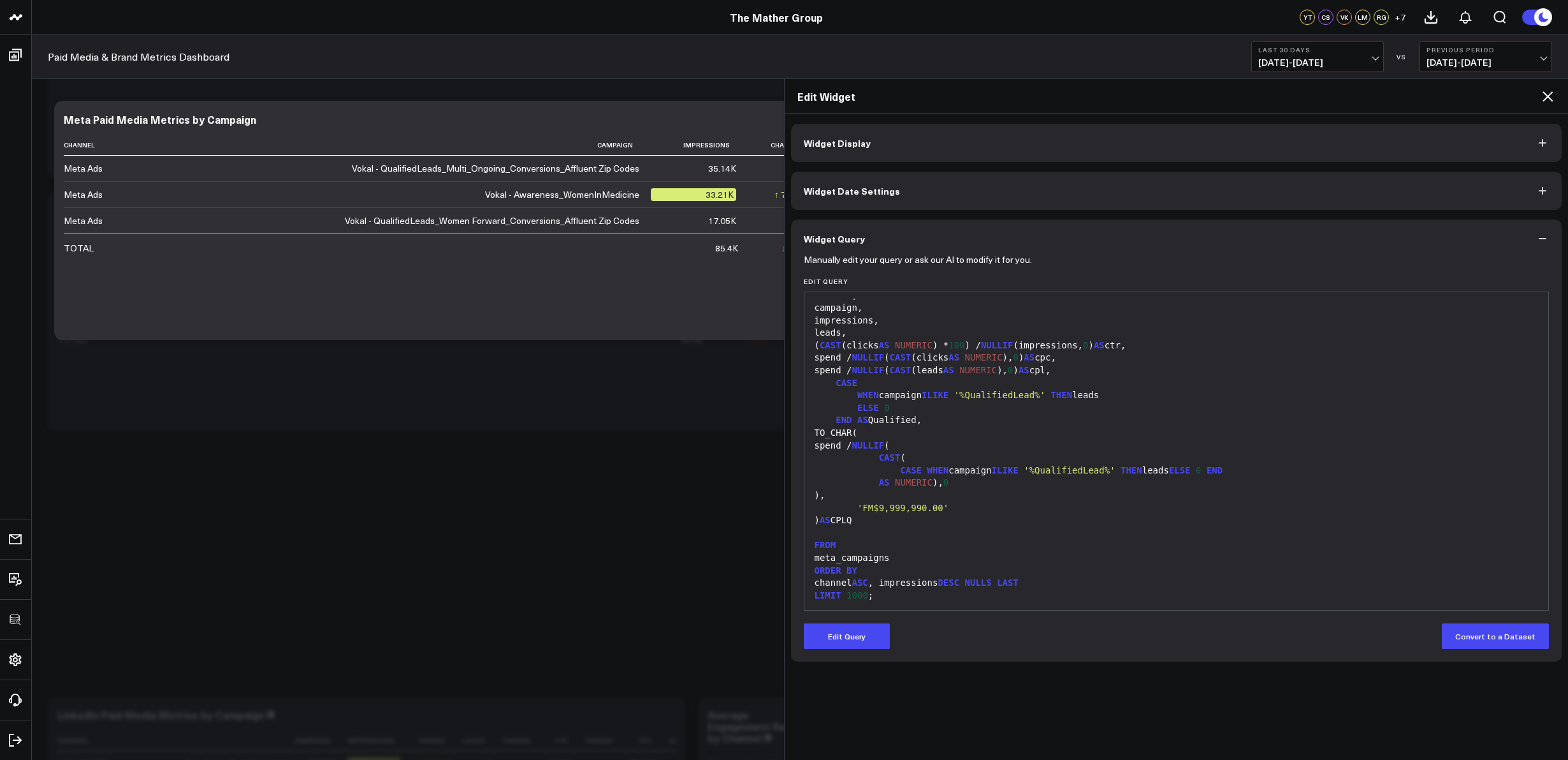
click at [1550, 101] on icon at bounding box center [1548, 97] width 16 height 16
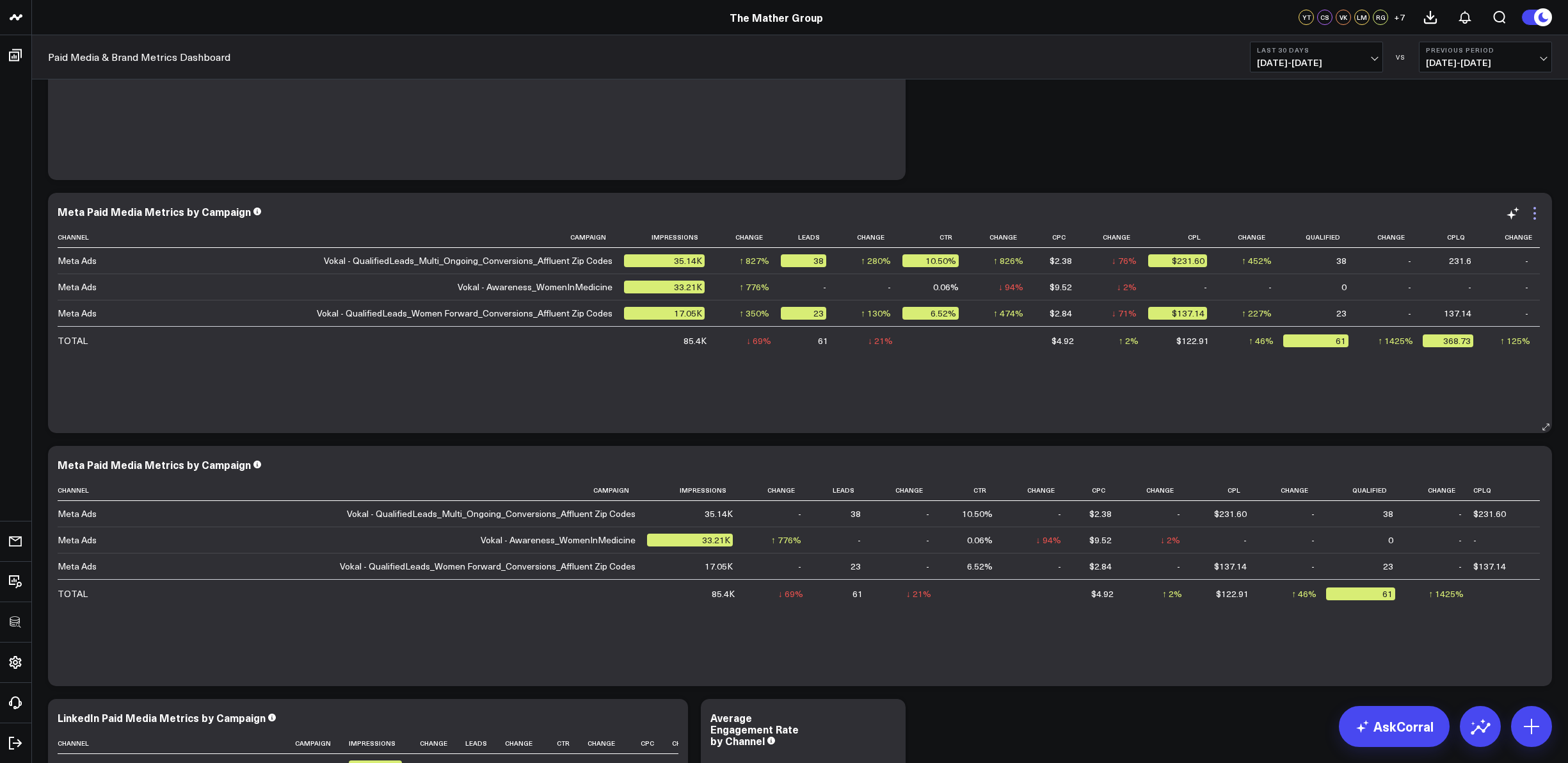
click at [1532, 211] on icon at bounding box center [1535, 214] width 16 height 16
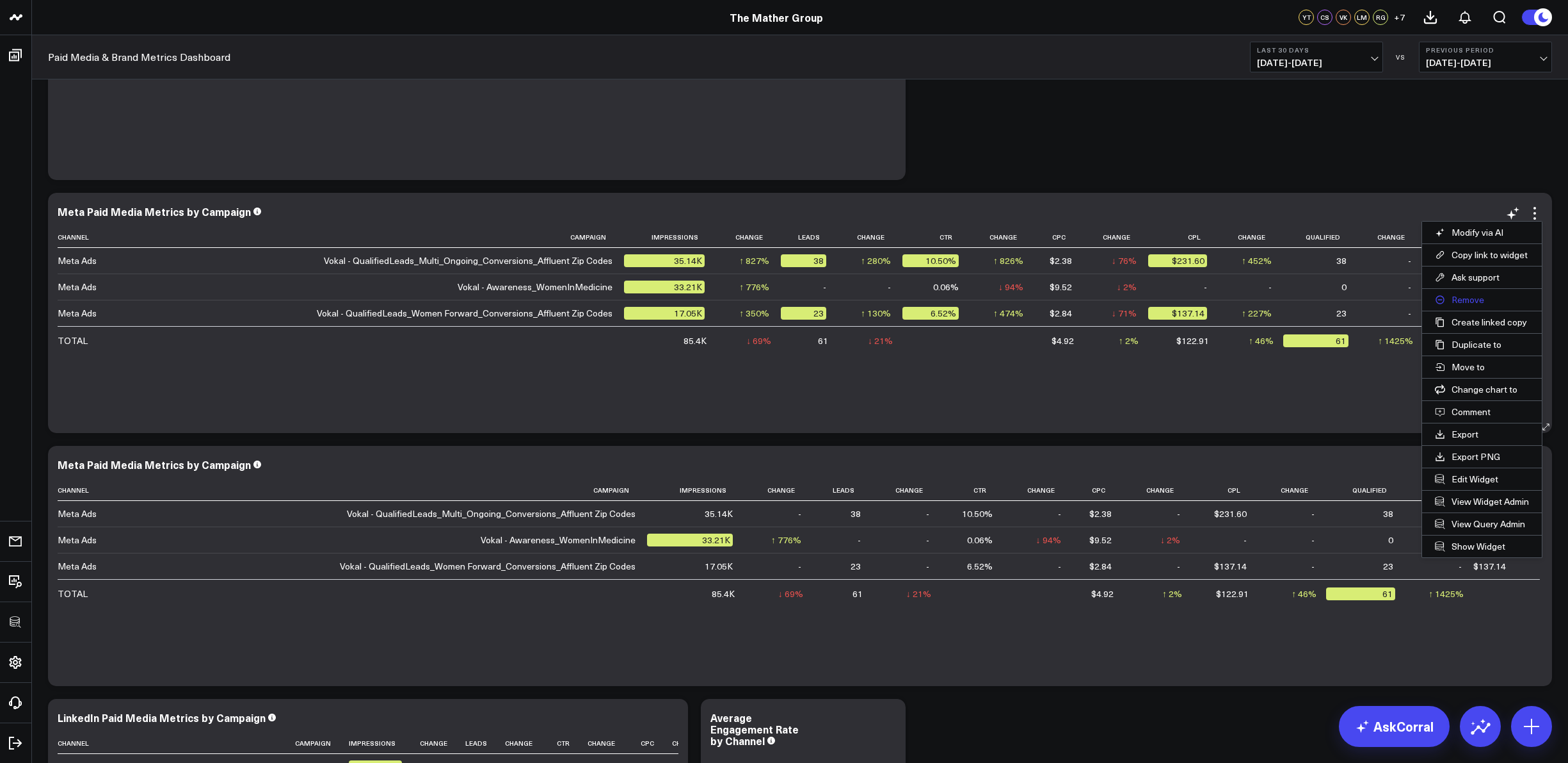
click at [1476, 297] on button "Remove" at bounding box center [1481, 300] width 120 height 22
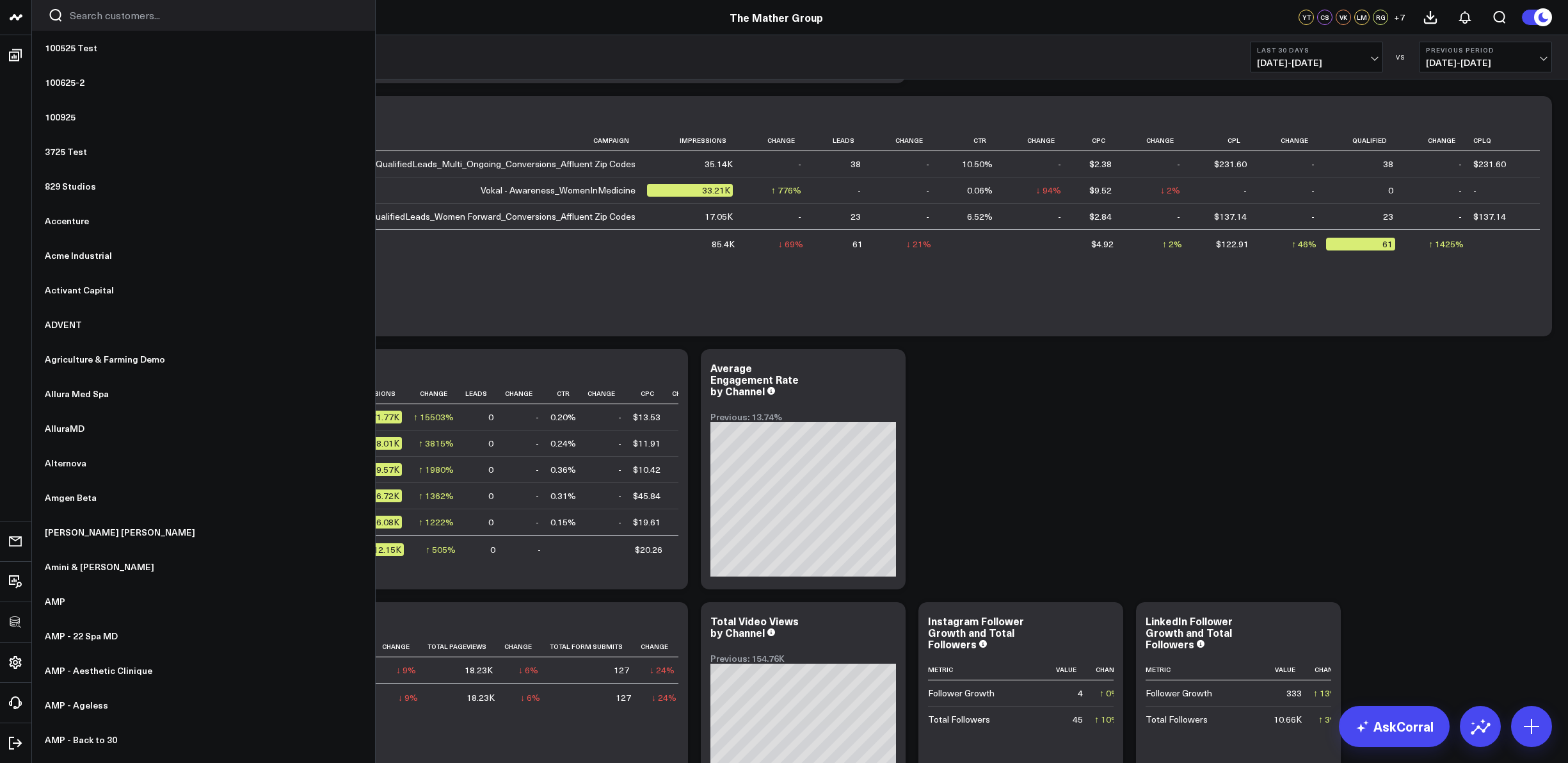
click at [11, 17] on icon at bounding box center [17, 18] width 16 height 16
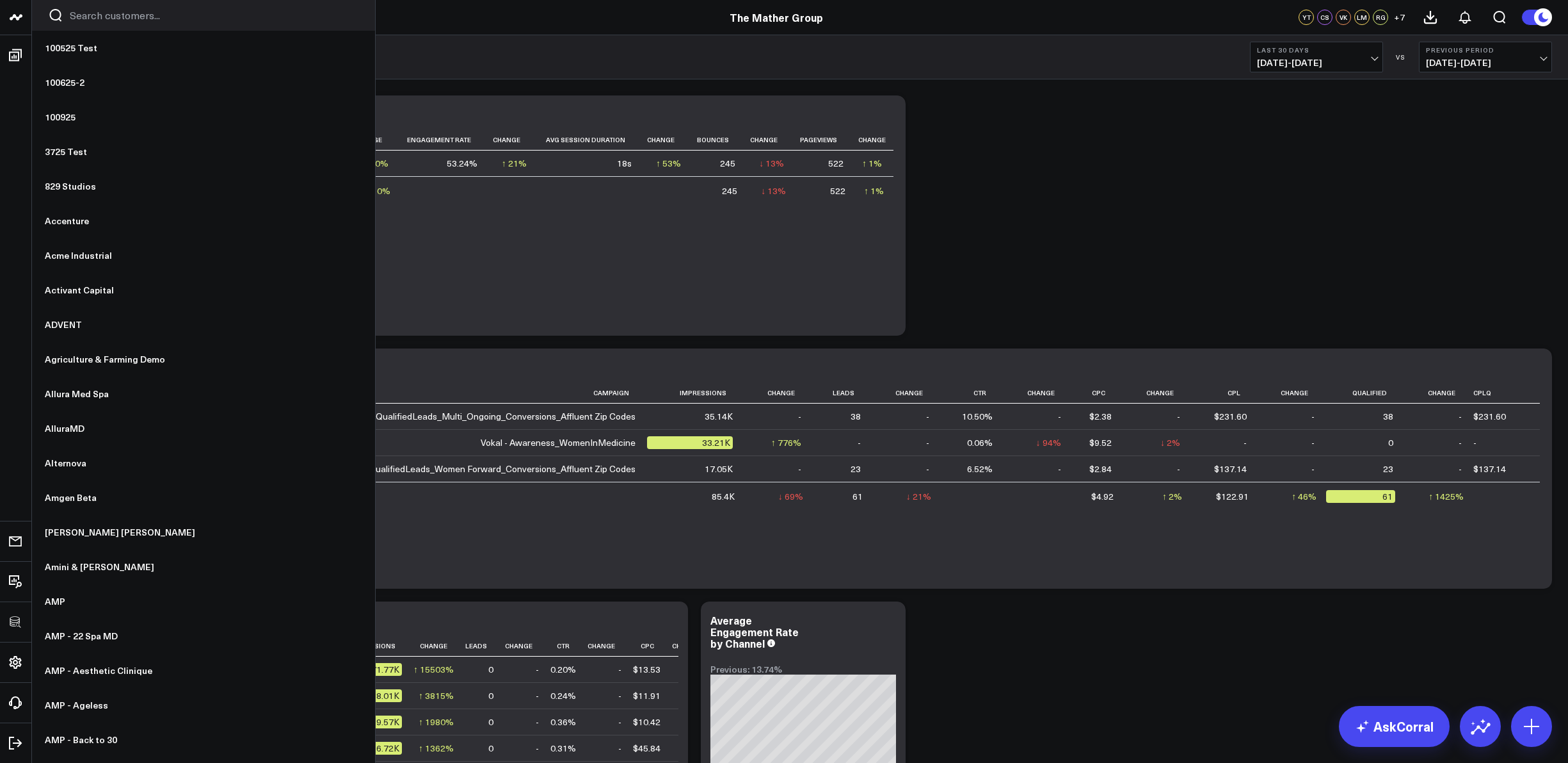
click at [96, 16] on input "Search customers input" at bounding box center [214, 16] width 289 height 14
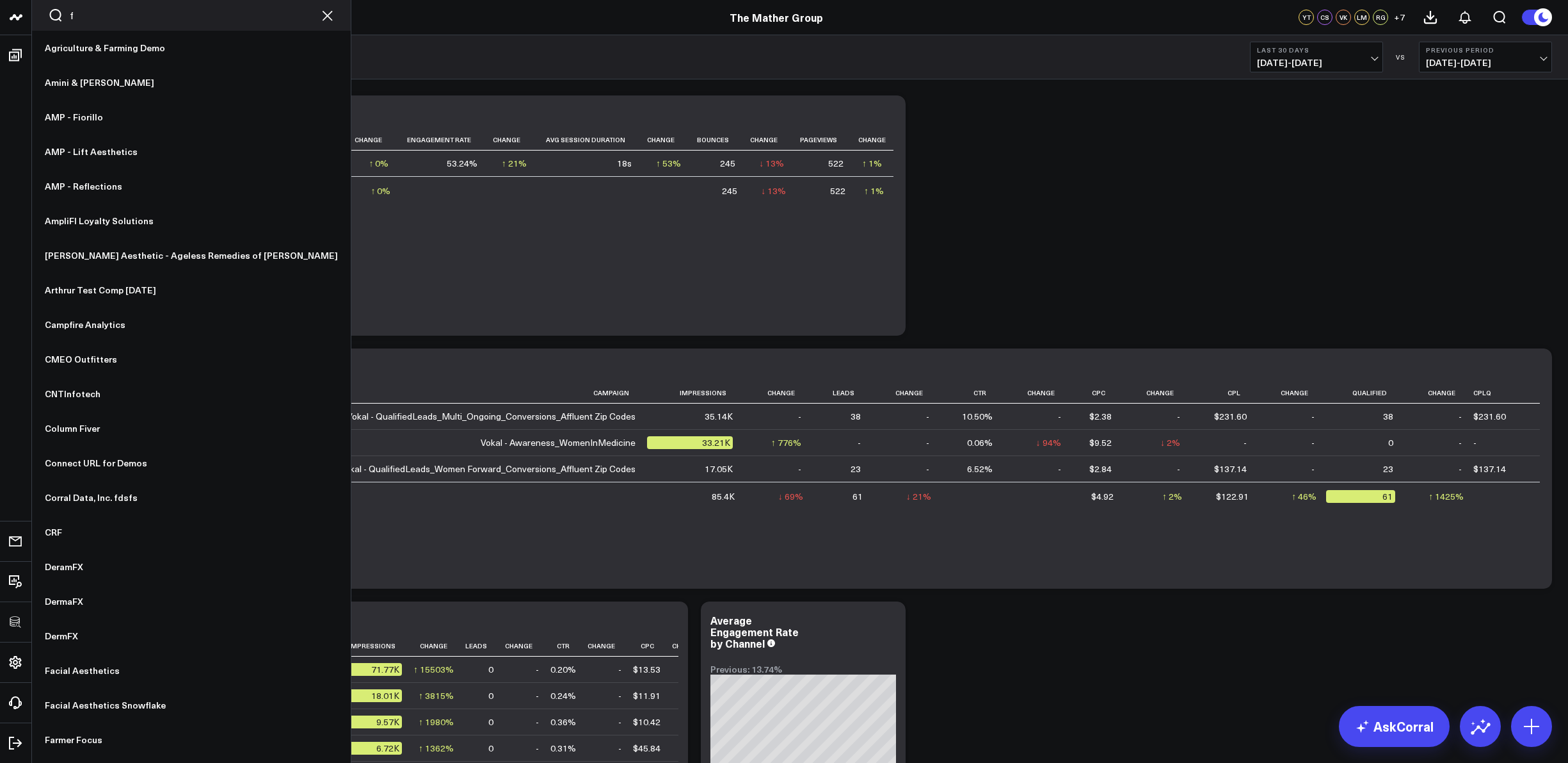
type input "fe"
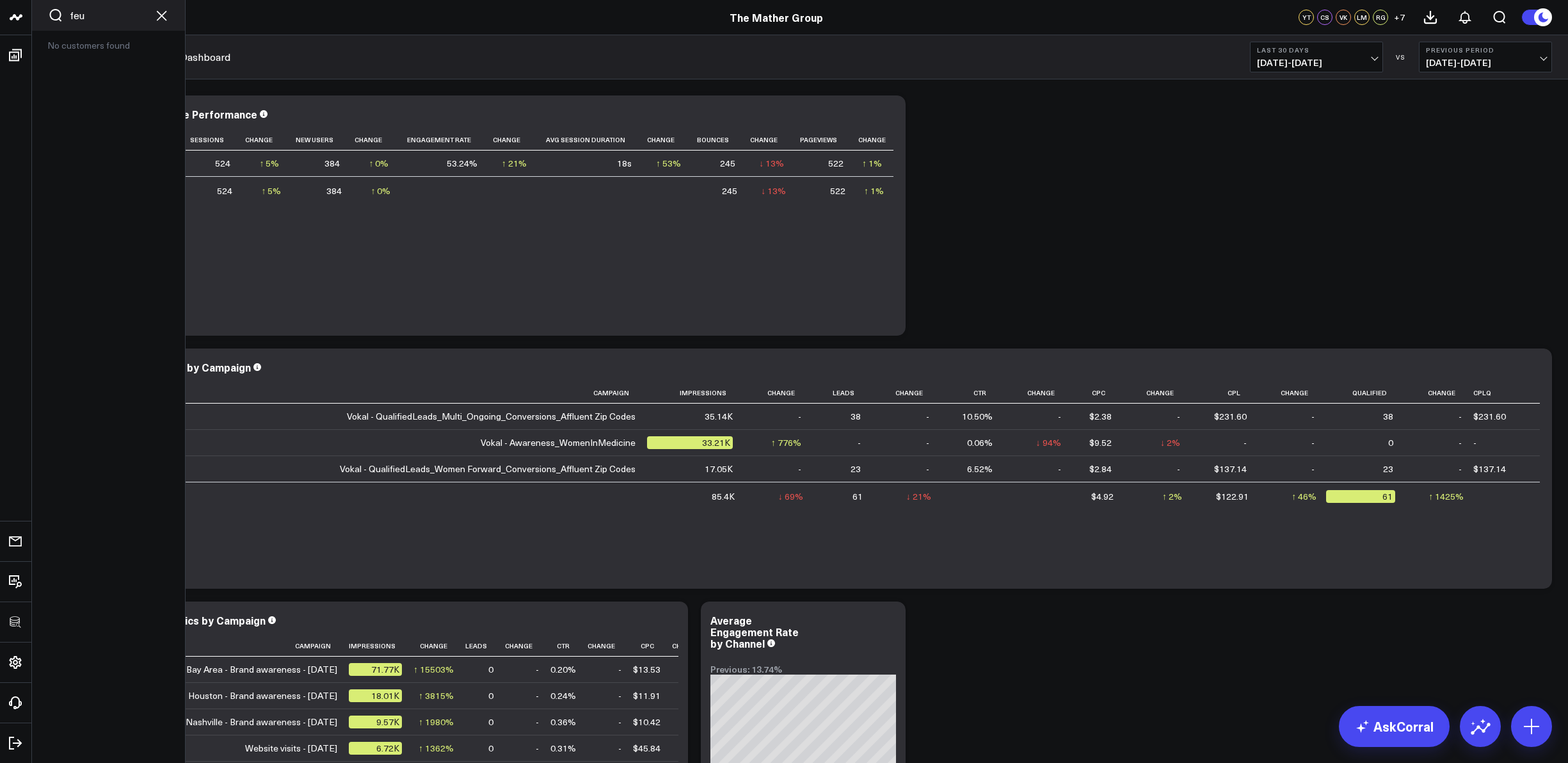
click at [87, 1] on div "feu" at bounding box center [109, 15] width 153 height 31
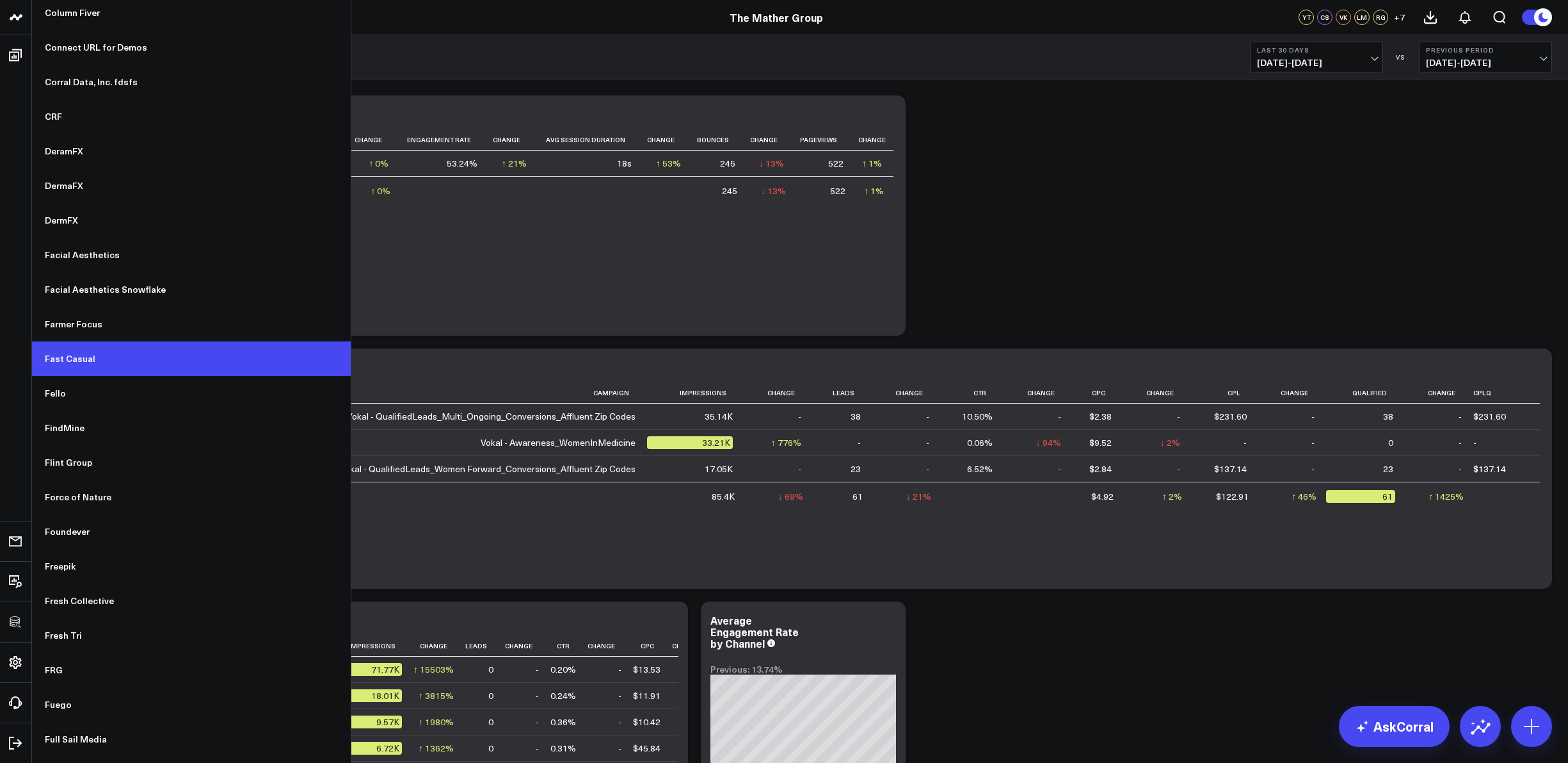
scroll to position [417, 0]
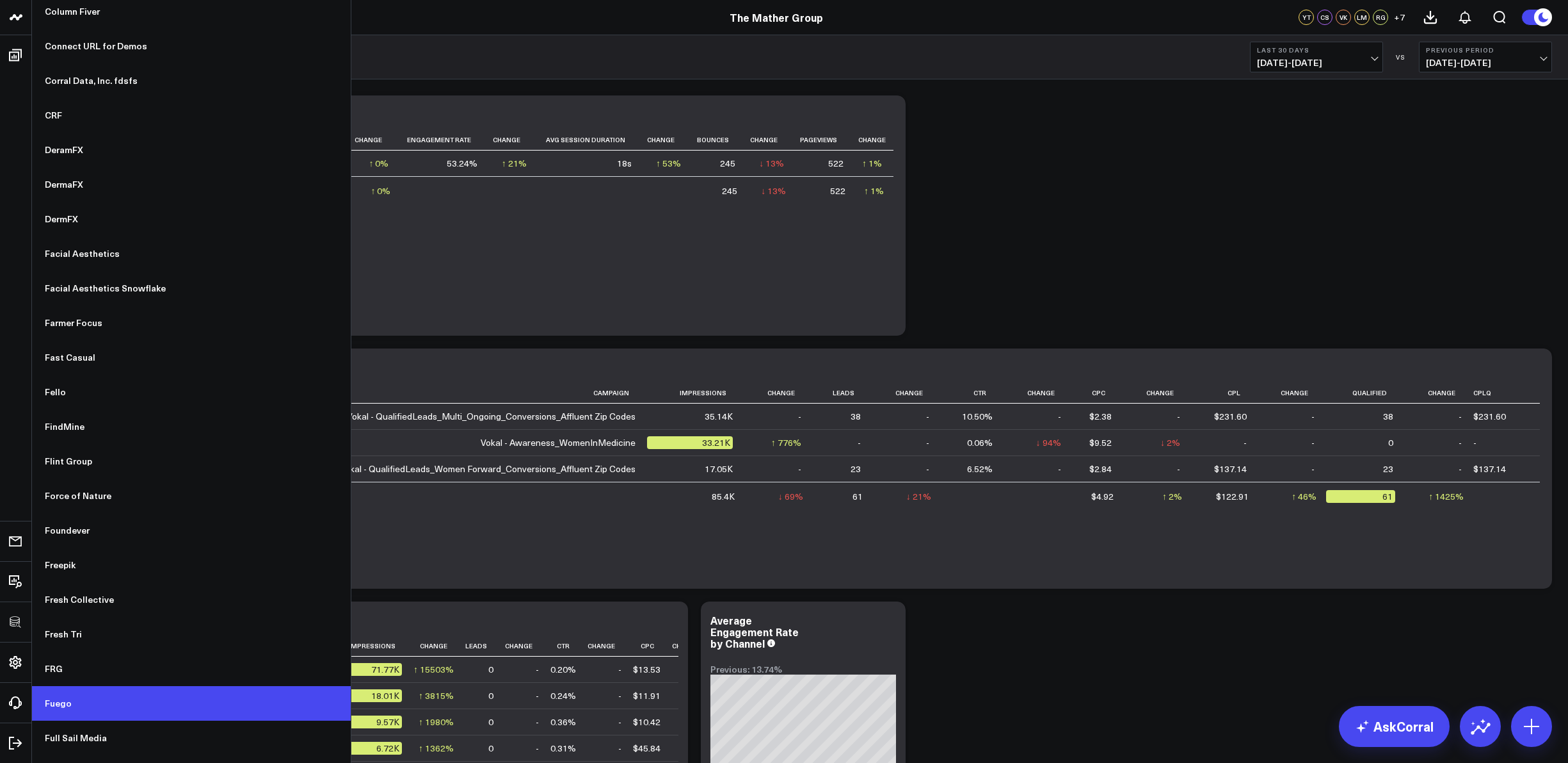
click at [85, 695] on link "Fuego" at bounding box center [192, 703] width 319 height 34
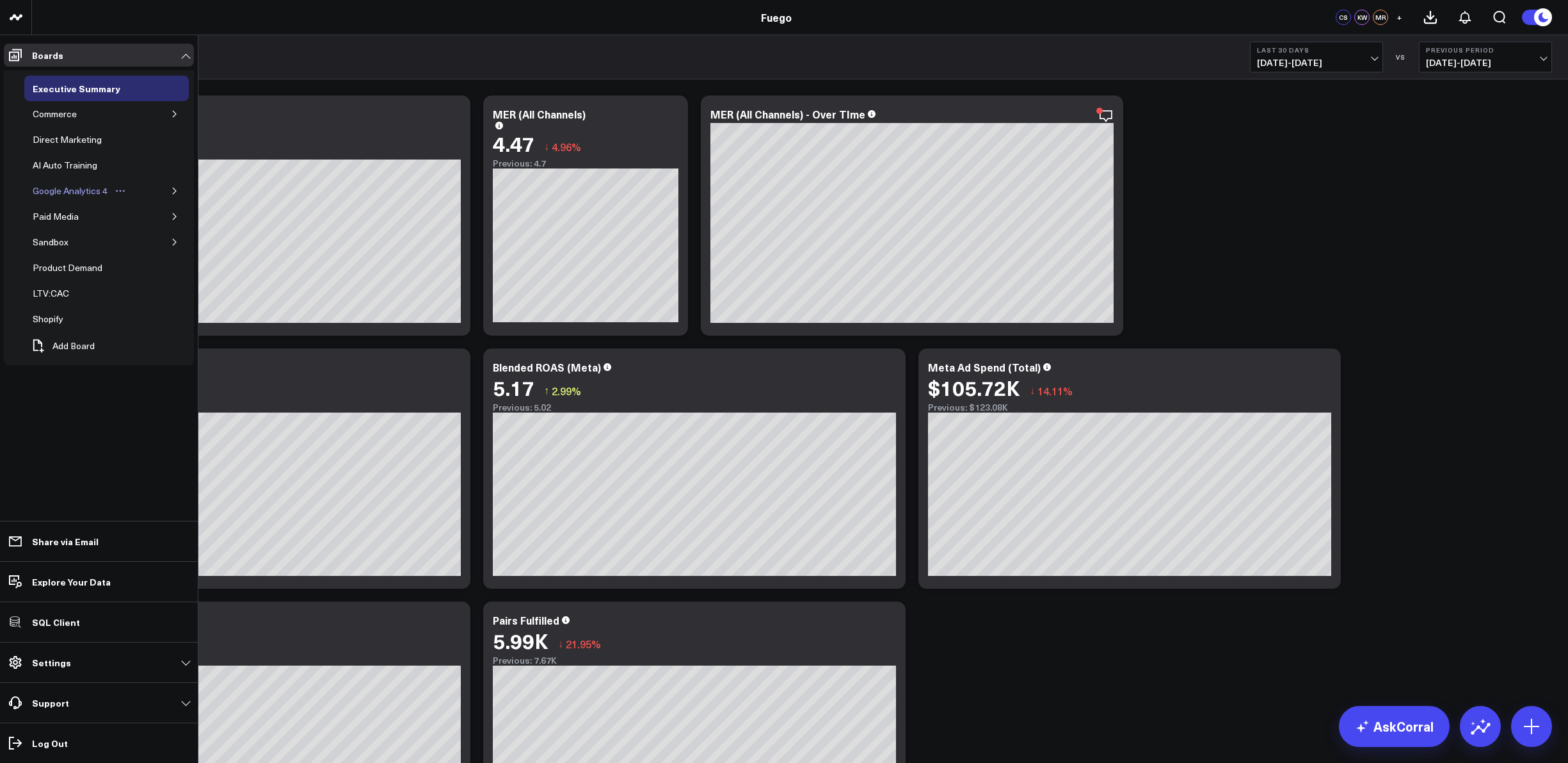
click at [66, 188] on div "Google Analytics 4" at bounding box center [70, 191] width 81 height 16
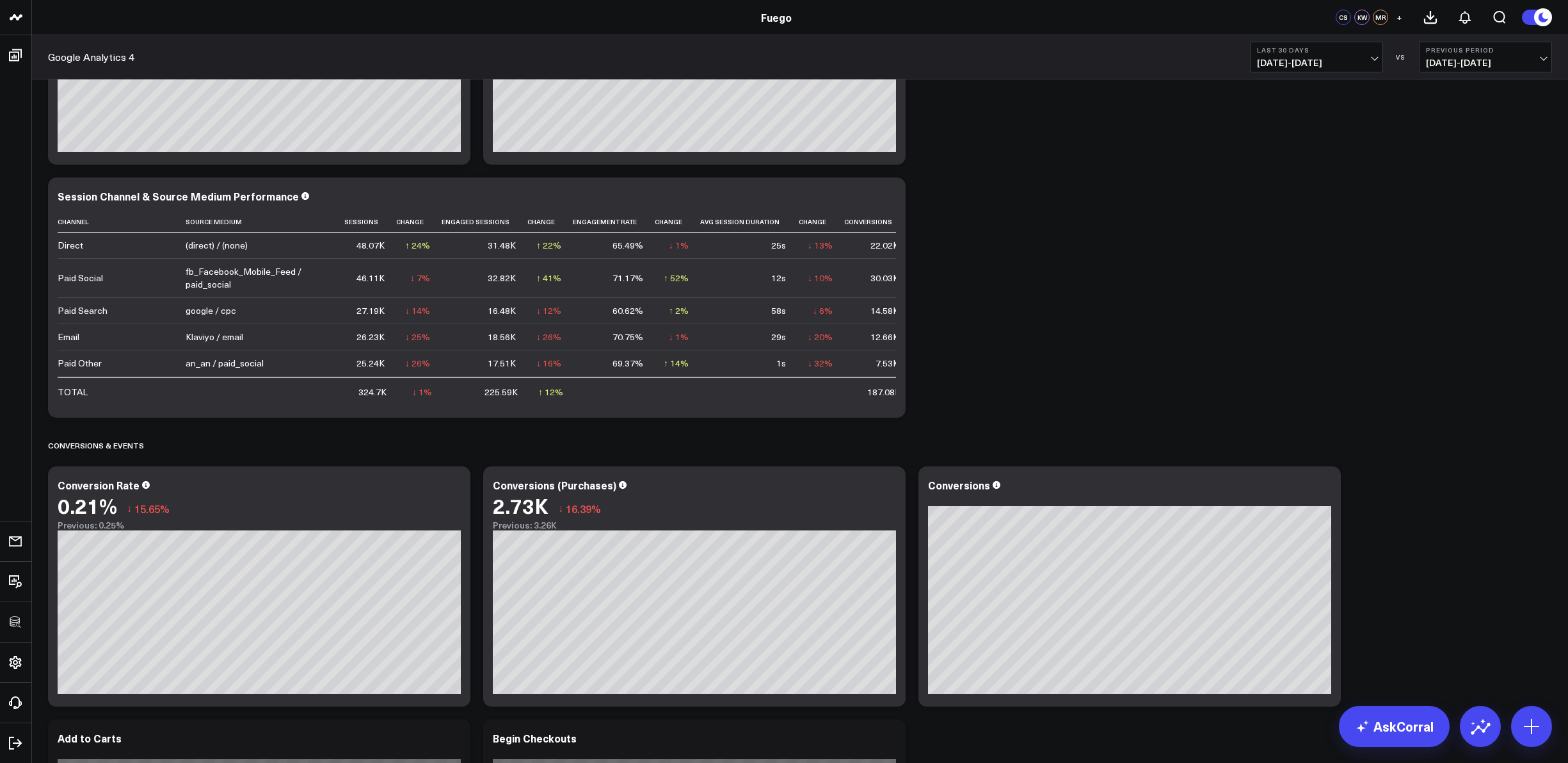
scroll to position [997, 0]
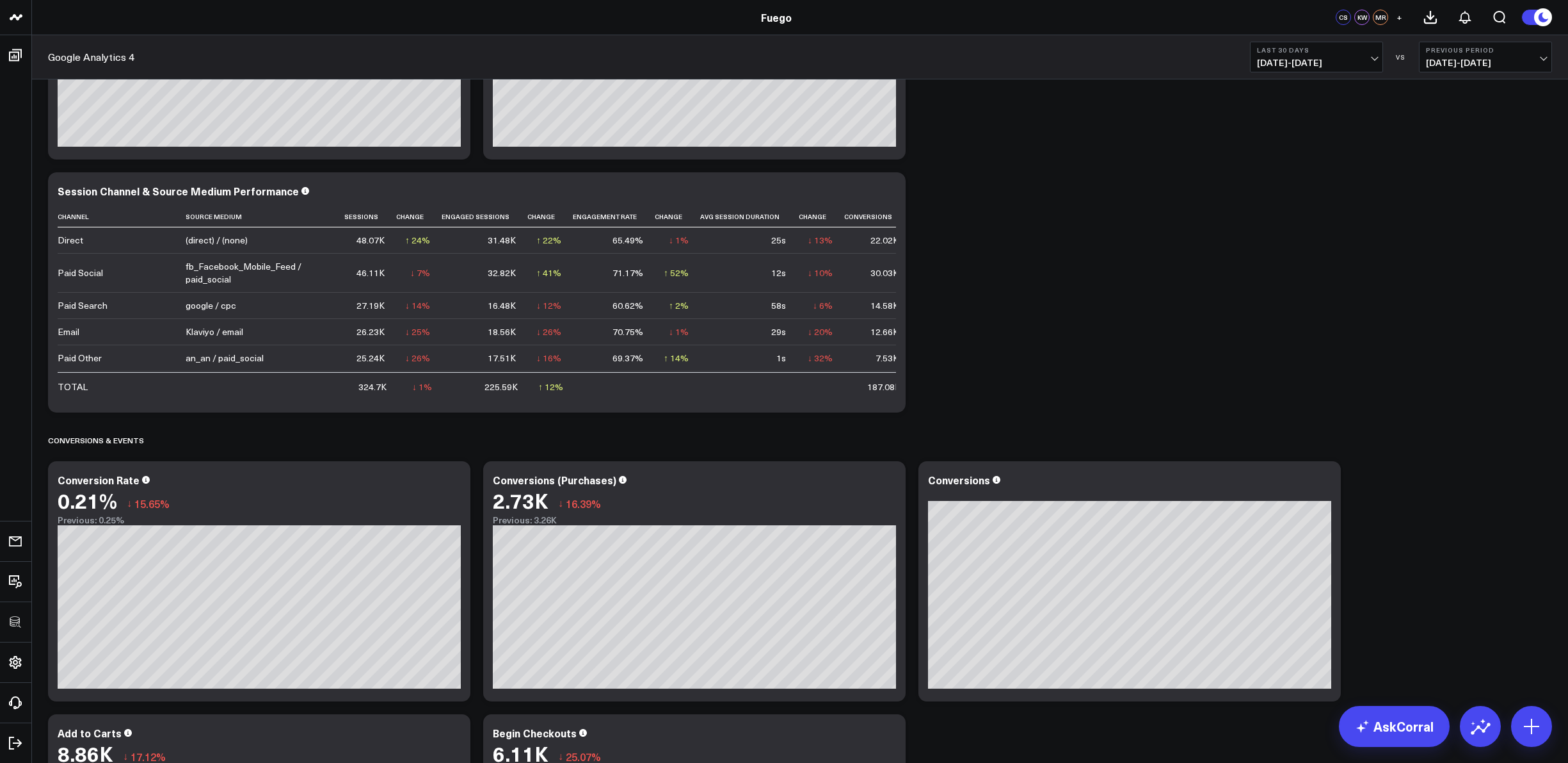
click at [1332, 64] on span "[DATE] - [DATE]" at bounding box center [1317, 63] width 119 height 11
click at [1286, 411] on link "Custom Dates" at bounding box center [1316, 409] width 132 height 25
select select "9"
select select "2025"
click at [1328, 98] on select "January February March April May June July August September October November De…" at bounding box center [1301, 95] width 77 height 19
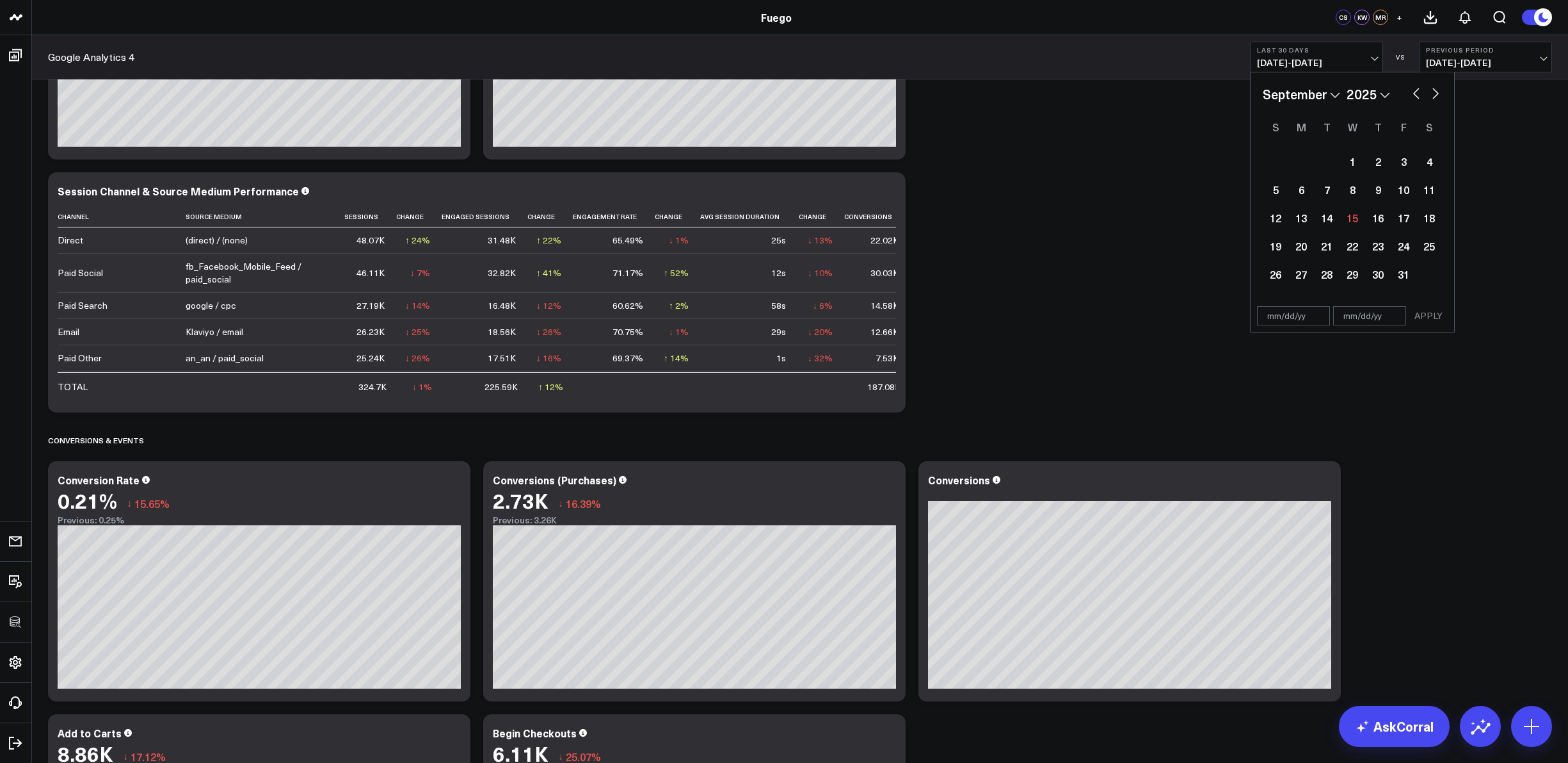
select select "8"
select select "2025"
click at [1281, 244] on div "21" at bounding box center [1275, 245] width 25 height 25
type input "[DATE]"
select select "8"
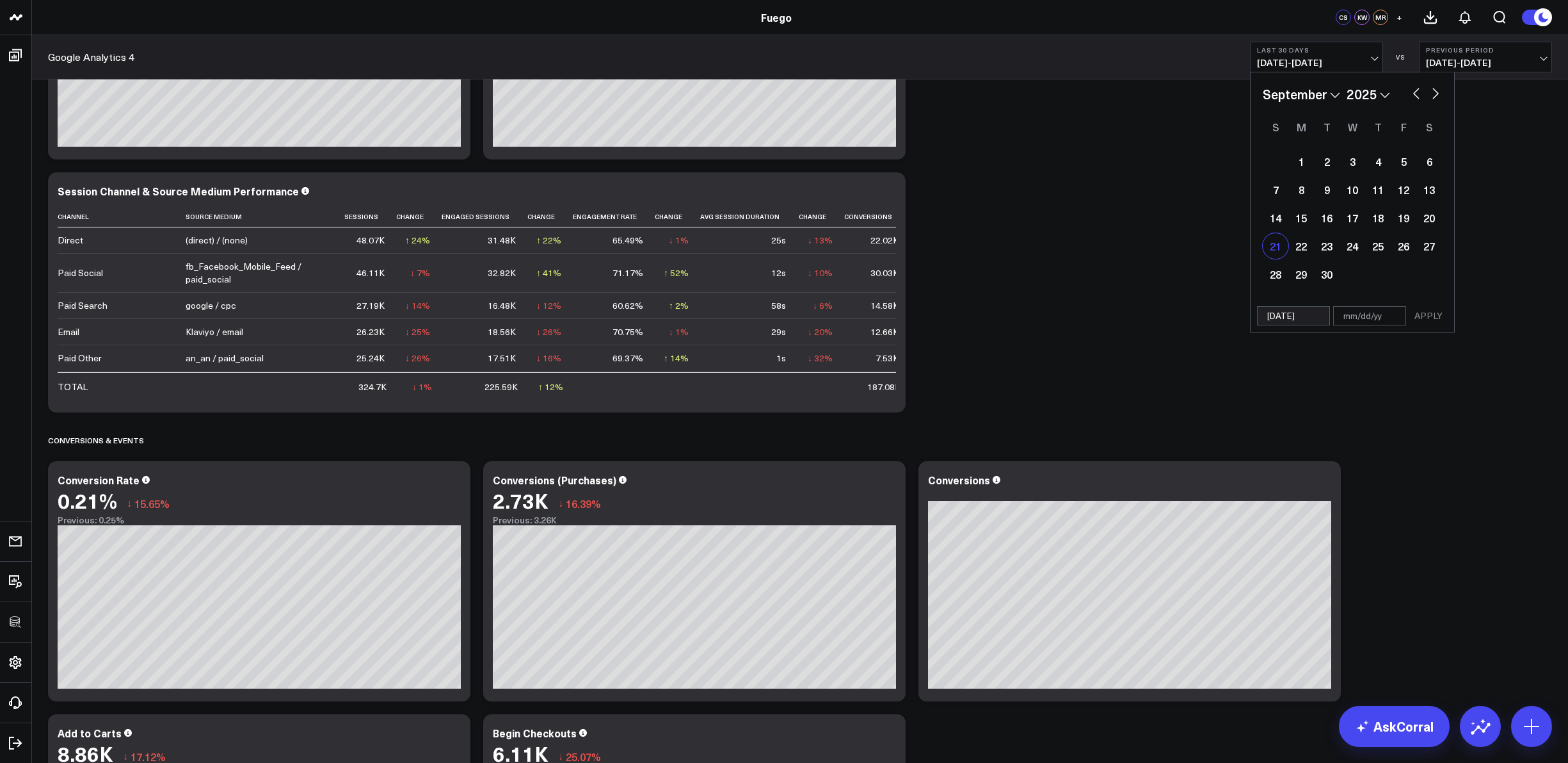
select select "2025"
click at [1427, 248] on div "27" at bounding box center [1429, 245] width 25 height 25
type input "[DATE]"
select select "8"
select select "2025"
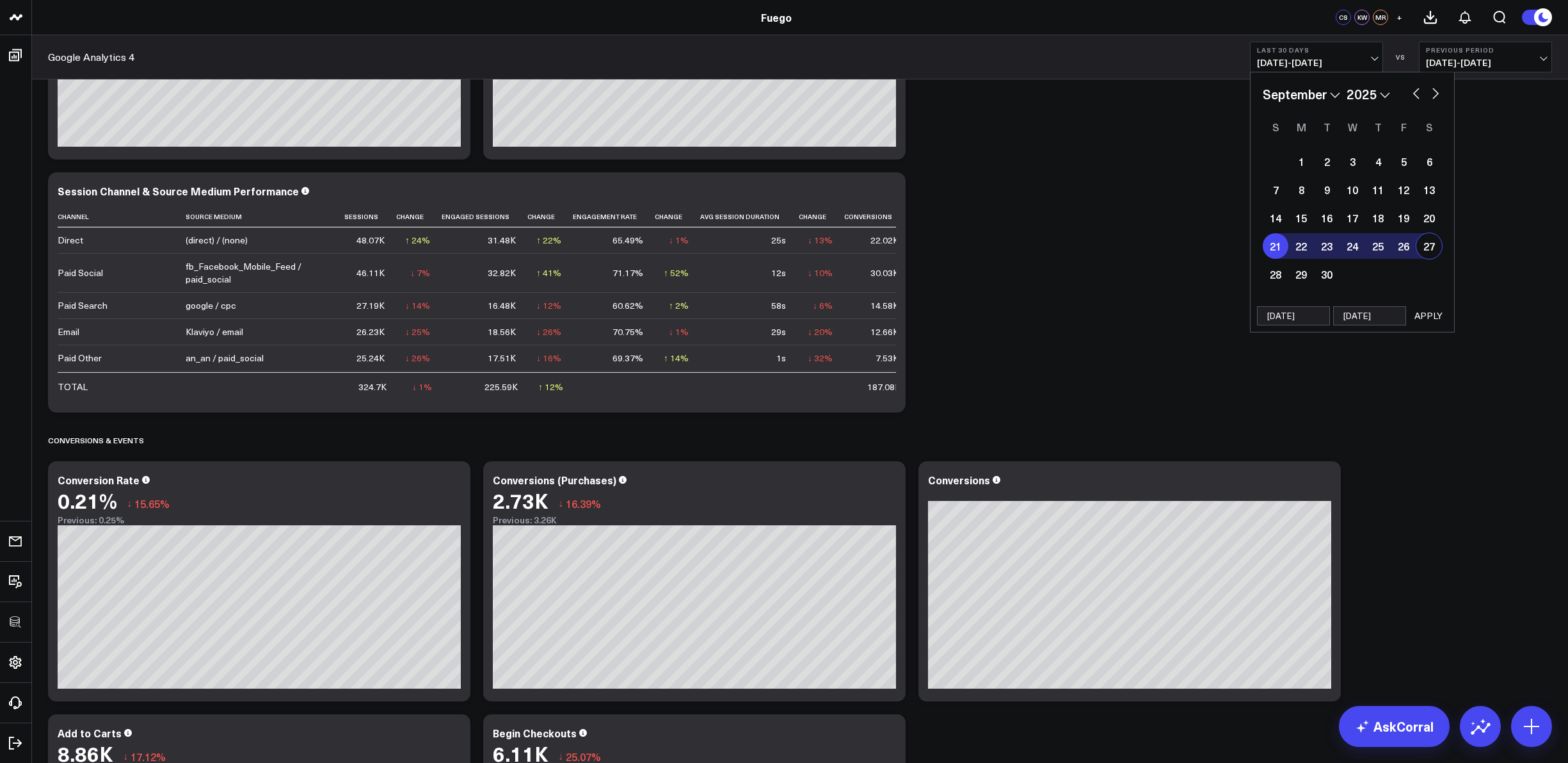
click at [1431, 320] on button "APPLY" at bounding box center [1429, 315] width 39 height 19
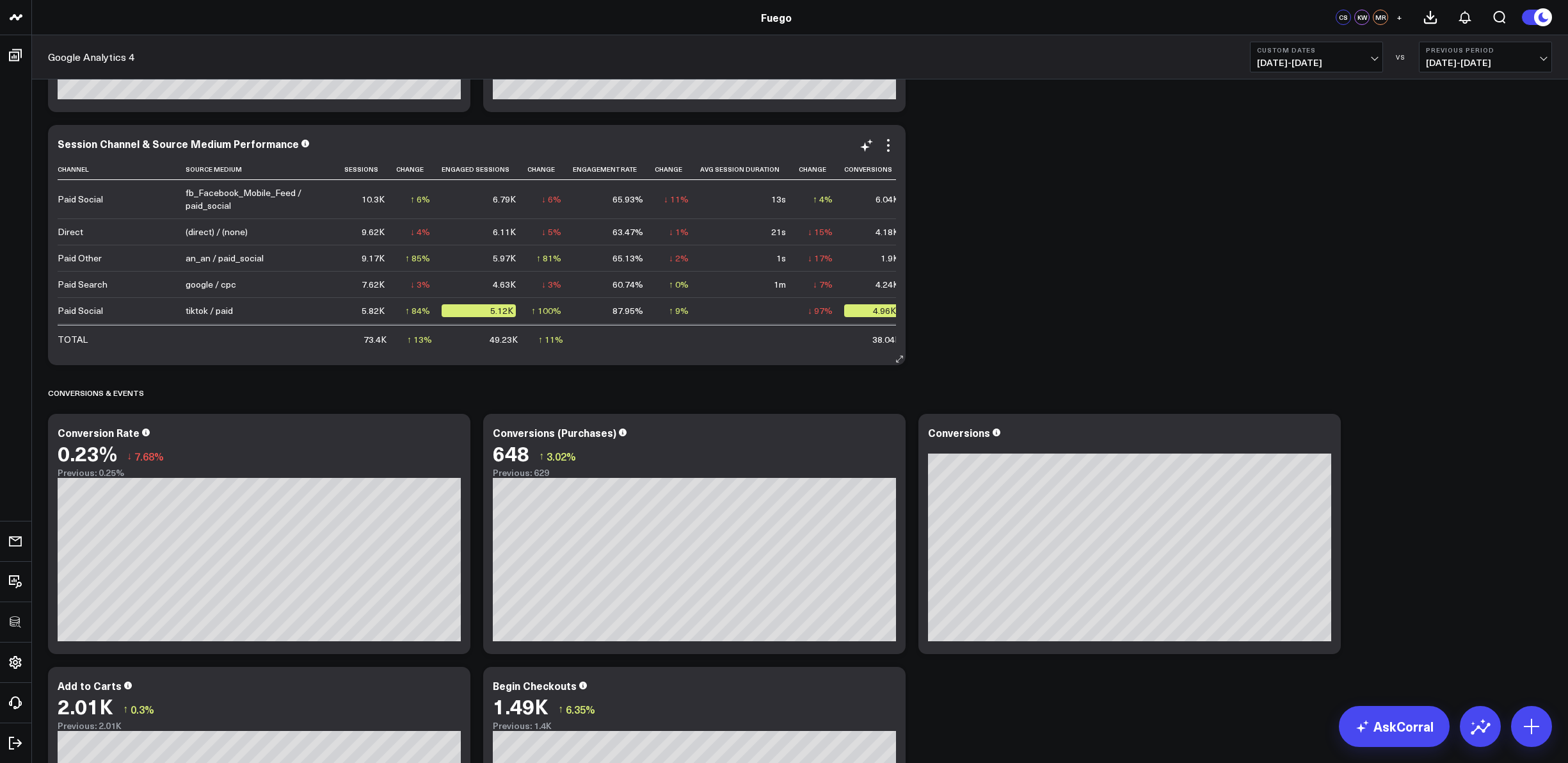
scroll to position [1051, 0]
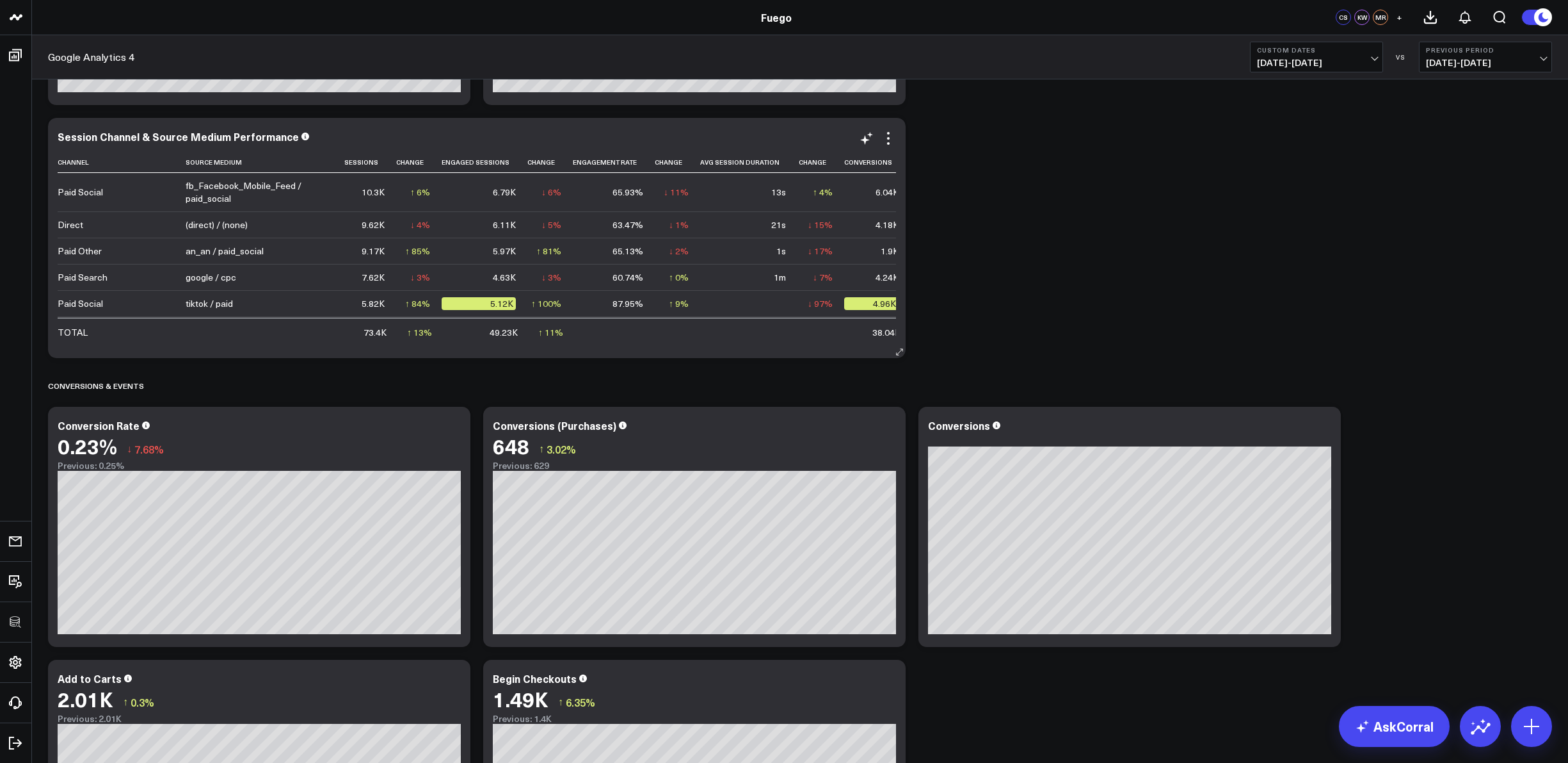
click at [891, 349] on div "Session Channel & Source Medium Performance Channel Source Medium Sessions Chan…" at bounding box center [477, 238] width 858 height 240
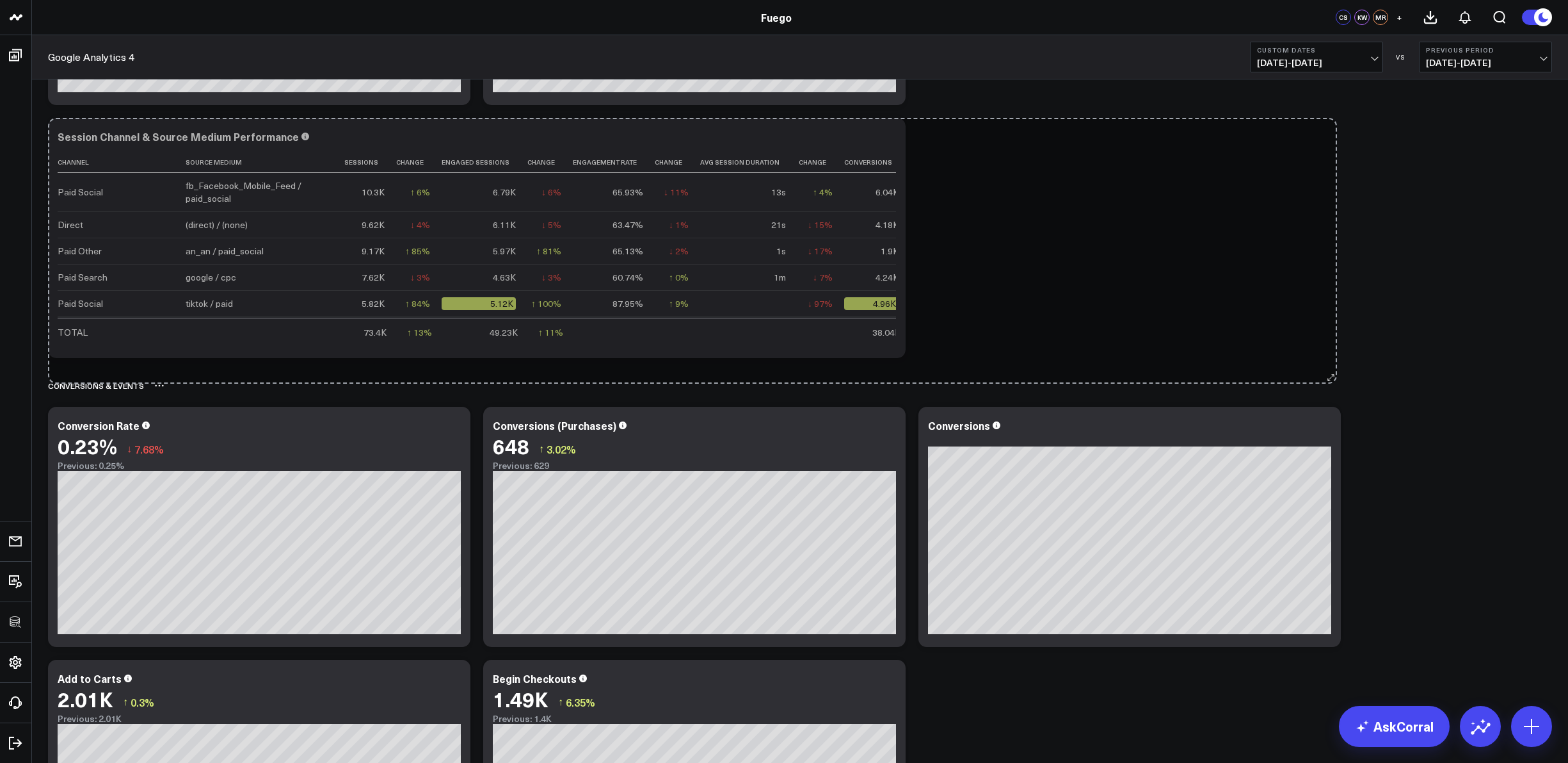
drag, startPoint x: 901, startPoint y: 352, endPoint x: 1332, endPoint y: 378, distance: 431.8
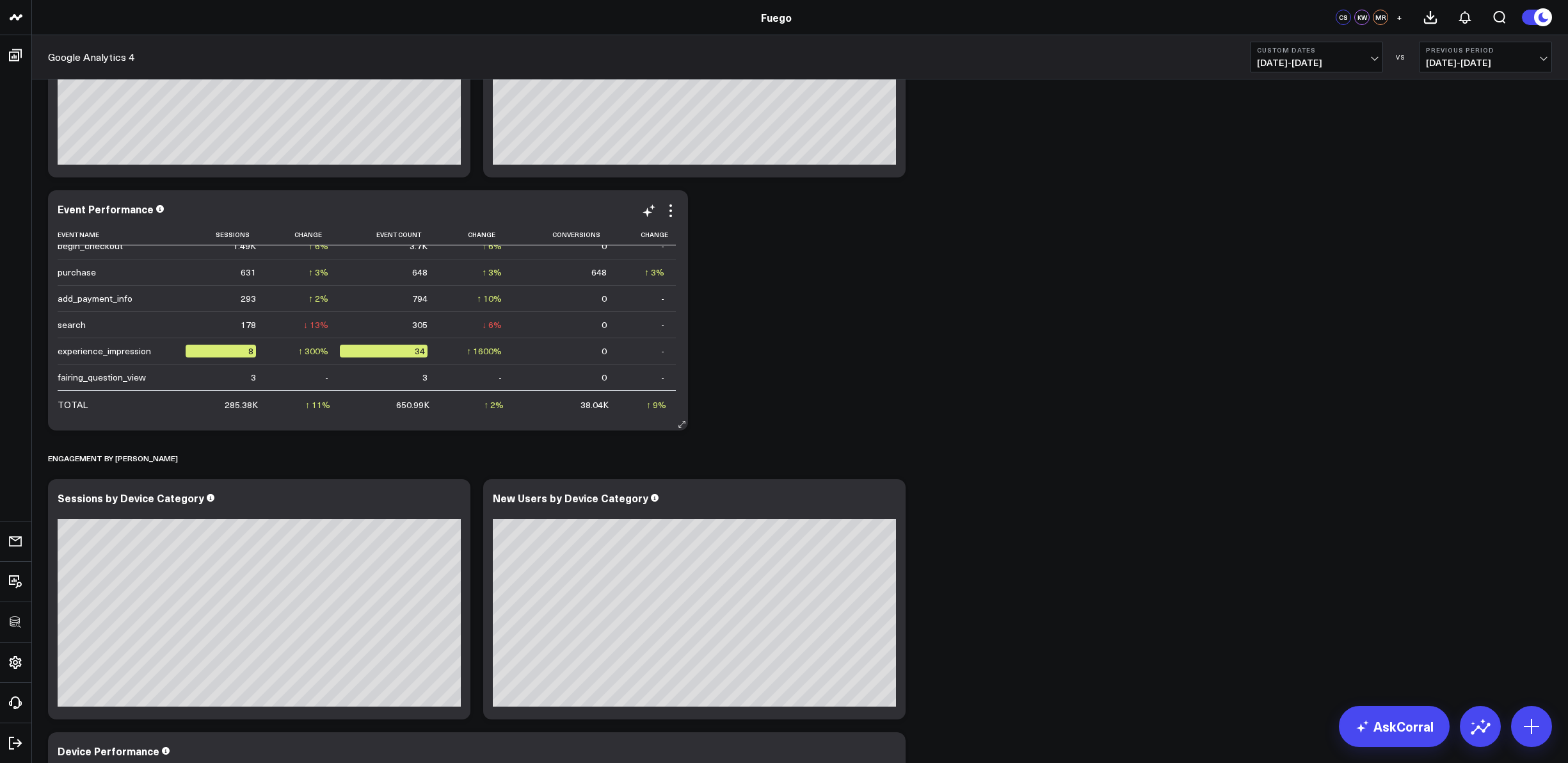
scroll to position [221, 0]
